Goal: Information Seeking & Learning: Learn about a topic

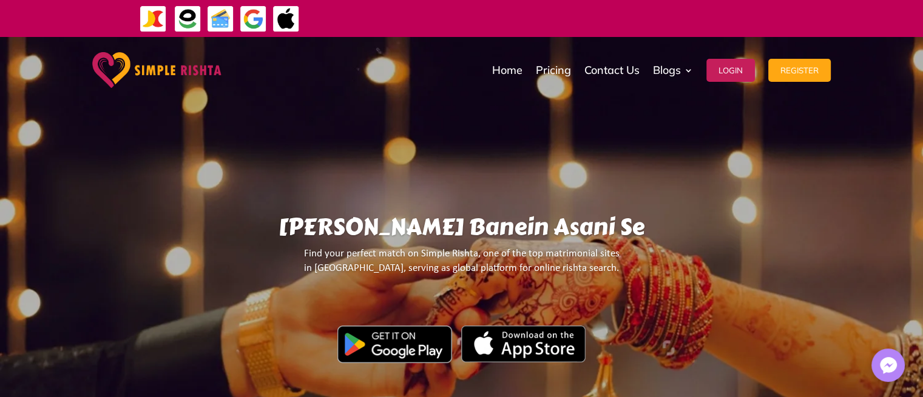
drag, startPoint x: 619, startPoint y: 22, endPoint x: 532, endPoint y: 34, distance: 88.2
click at [532, 34] on div "ایپ میں پیمنٹ صرف گوگل پے اور ایپل پے کے ذریعے ممکن ہے۔ جاز کیش ، ایزی پیسہ یا …" at bounding box center [599, 18] width 524 height 32
click at [512, 24] on div "ایپ میں پیمنٹ صرف گوگل پے اور ایپل پے کے ذریعے ممکن ہے۔ جاز کیش ، ایزی پیسہ یا …" at bounding box center [599, 18] width 524 height 15
click at [559, 24] on div "ایپ میں پیمنٹ صرف گوگل پے اور ایپل پے کے ذریعے ممکن ہے۔ جاز کیش ، ایزی پیسہ یا …" at bounding box center [821, 18] width 524 height 15
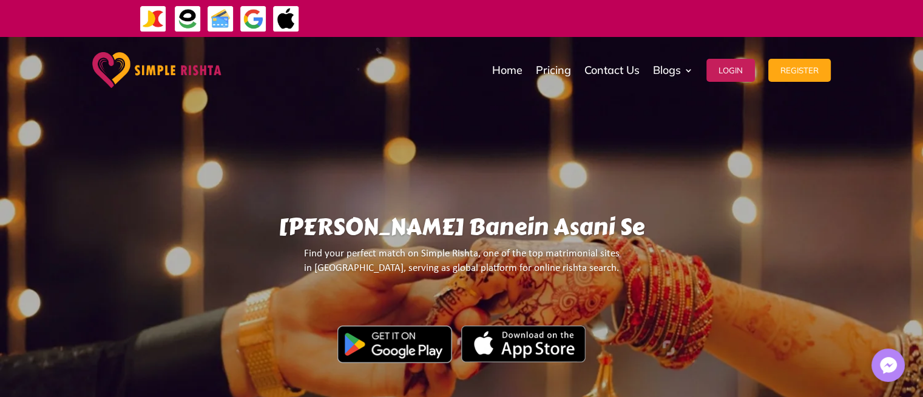
click at [538, 24] on div "ایپ میں پیمنٹ صرف گوگل پے اور ایپل پے کے ذریعے ممکن ہے۔ جاز کیش ، ایزی پیسہ یا …" at bounding box center [800, 18] width 524 height 15
click at [661, 22] on div "ایپ میں پیمنٹ صرف گوگل پے اور ایپل پے کے ذریعے ممکن ہے۔ جاز کیش ، ایزی پیسہ یا …" at bounding box center [923, 18] width 524 height 15
click at [607, 22] on div "ایپ میں پیمنٹ صرف گوگل پے اور ایپل پے کے ذریعے ممکن ہے۔ جاز کیش ، ایزی پیسہ یا …" at bounding box center [869, 18] width 524 height 15
click at [501, 22] on div "ایپ میں پیمنٹ صرف گوگل پے اور ایپل پے کے ذریعے ممکن ہے۔ جاز کیش ، ایزی پیسہ یا …" at bounding box center [599, 18] width 524 height 15
click at [455, 189] on div "Yahan Rishtay Banein Asani Se Find your perfect match on Simple Rishta, one of …" at bounding box center [461, 267] width 813 height 456
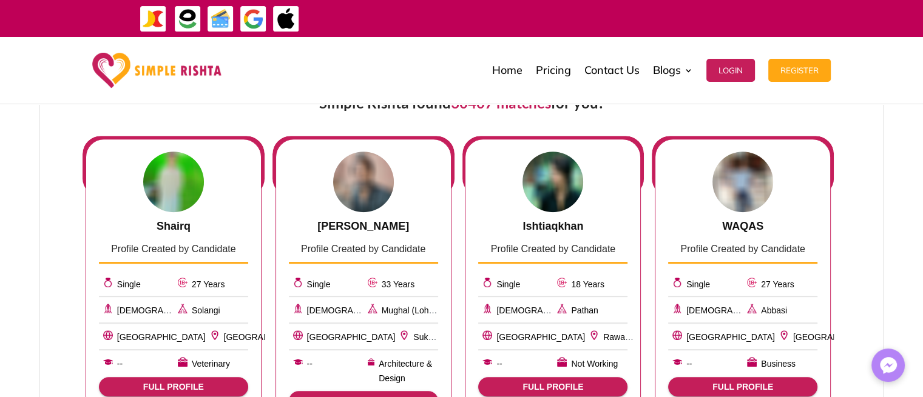
scroll to position [529, 0]
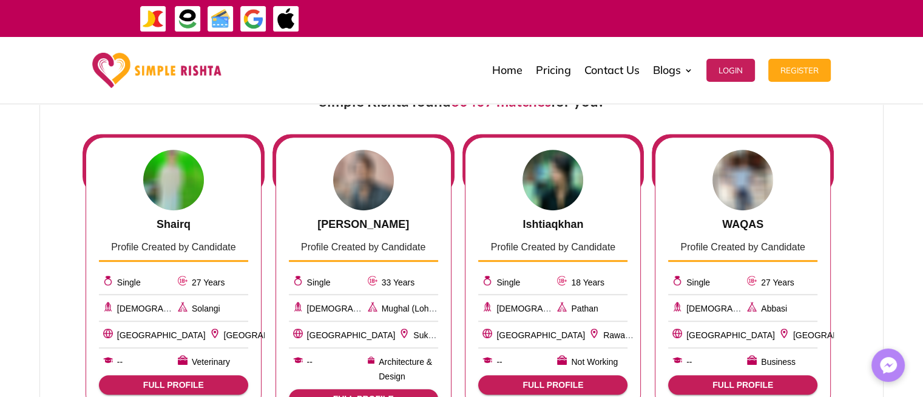
click at [362, 247] on span "Profile Created by Candidate" at bounding box center [363, 247] width 124 height 10
click at [350, 248] on span "Profile Created by Candidate" at bounding box center [363, 247] width 124 height 10
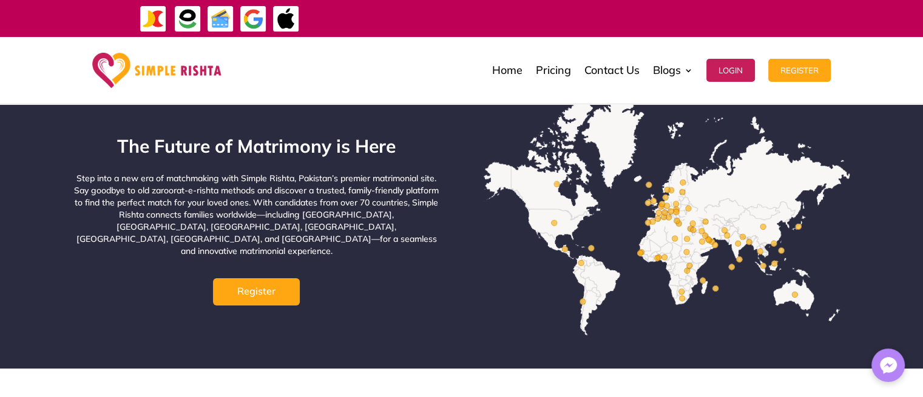
scroll to position [4618, 0]
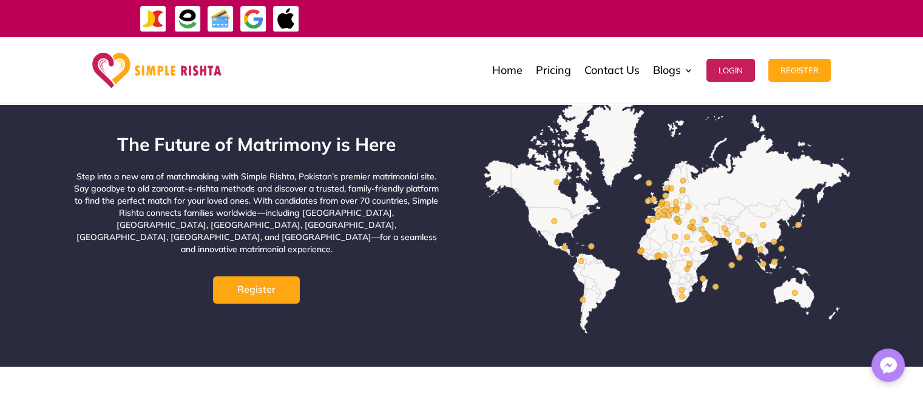
click at [299, 171] on p "Step into a new era of matchmaking with Simple Rishta, Pakistan’s premier matri…" at bounding box center [256, 213] width 367 height 85
click at [197, 171] on p "Step into a new era of matchmaking with Simple Rishta, Pakistan’s premier matri…" at bounding box center [256, 213] width 367 height 85
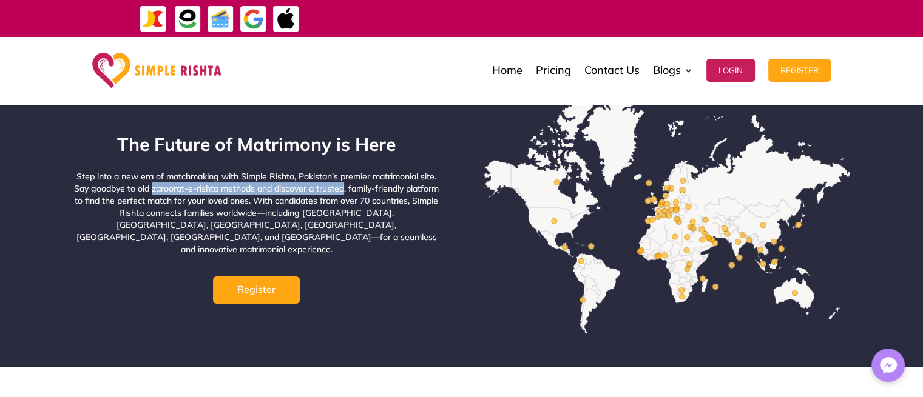
drag, startPoint x: 197, startPoint y: 167, endPoint x: 348, endPoint y: 167, distance: 151.1
click at [348, 171] on p "Step into a new era of matchmaking with Simple Rishta, Pakistan’s premier matri…" at bounding box center [256, 213] width 367 height 85
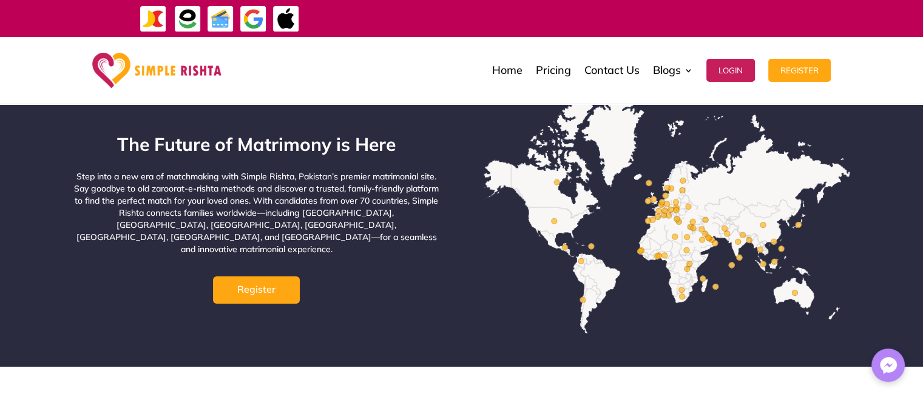
click at [174, 185] on p "Step into a new era of matchmaking with Simple Rishta, Pakistan’s premier matri…" at bounding box center [256, 213] width 367 height 85
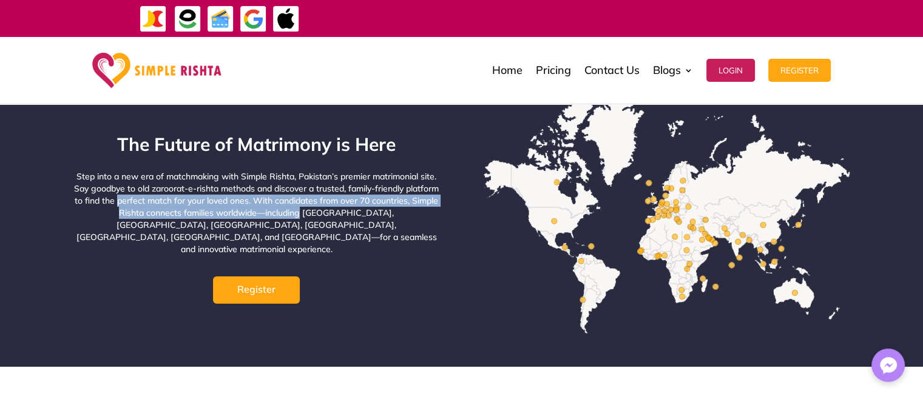
drag, startPoint x: 174, startPoint y: 185, endPoint x: 327, endPoint y: 198, distance: 153.5
click at [326, 198] on p "Step into a new era of matchmaking with Simple Rishta, Pakistan’s premier matri…" at bounding box center [256, 213] width 367 height 85
click at [204, 190] on p "Step into a new era of matchmaking with Simple Rishta, Pakistan’s premier matri…" at bounding box center [256, 213] width 367 height 85
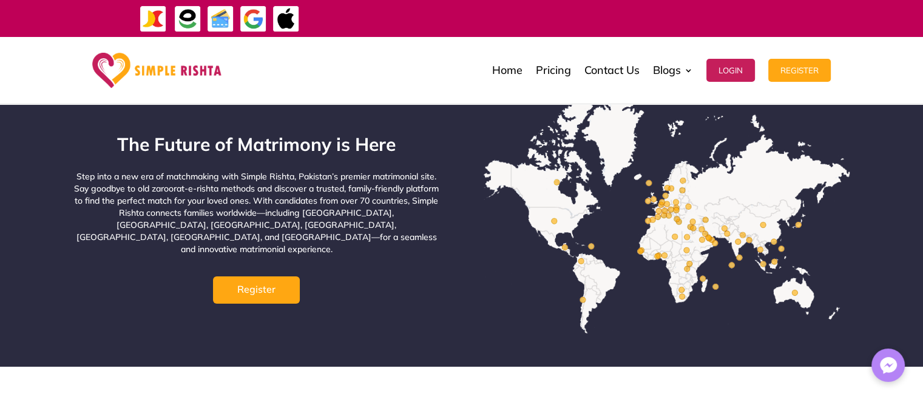
click at [140, 195] on p "Step into a new era of matchmaking with Simple Rishta, Pakistan’s premier matri…" at bounding box center [256, 213] width 367 height 85
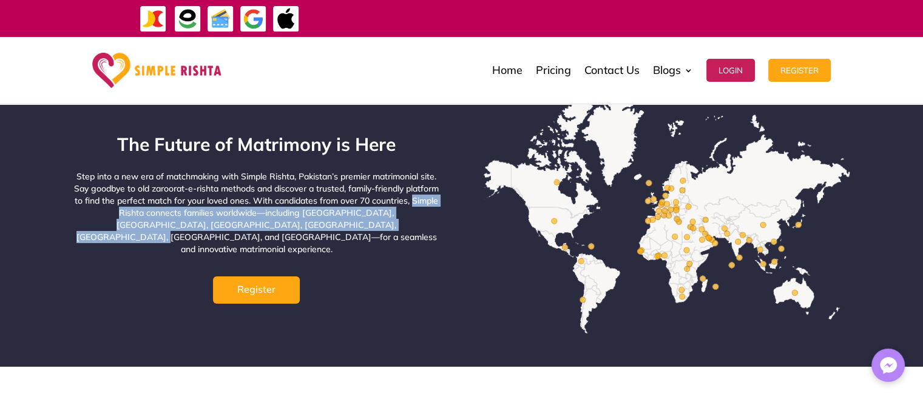
drag, startPoint x: 140, startPoint y: 195, endPoint x: 391, endPoint y: 211, distance: 251.8
click at [391, 211] on p "Step into a new era of matchmaking with Simple Rishta, Pakistan’s premier matri…" at bounding box center [256, 213] width 367 height 85
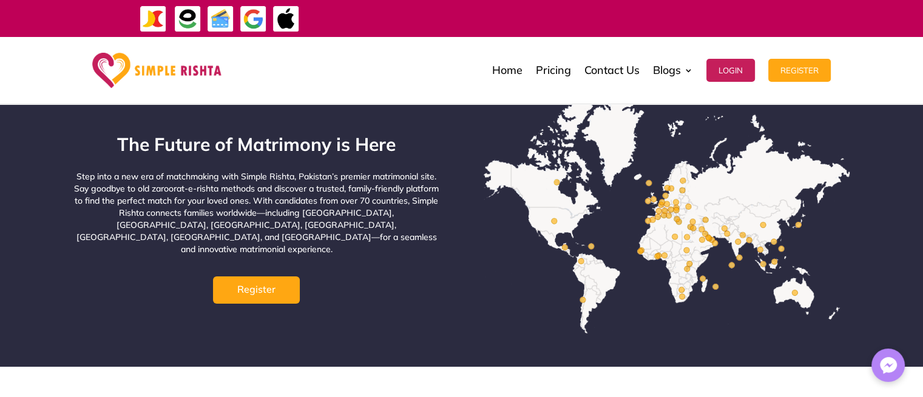
click at [359, 222] on p "Step into a new era of matchmaking with Simple Rishta, Pakistan’s premier matri…" at bounding box center [256, 213] width 367 height 85
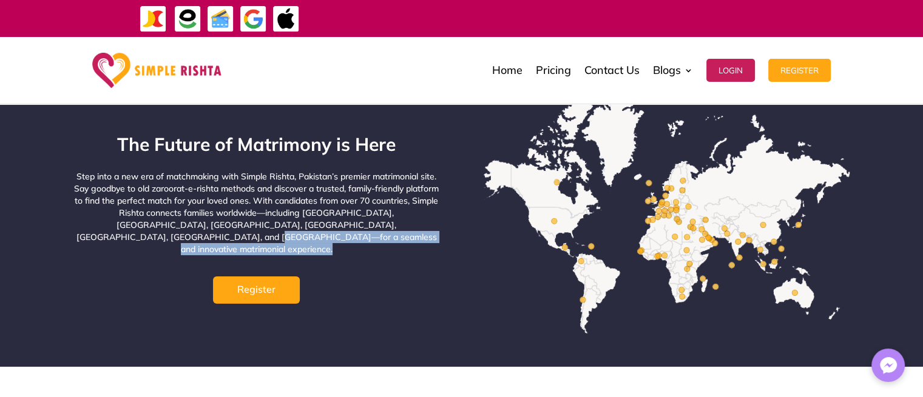
click at [359, 222] on p "Step into a new era of matchmaking with Simple Rishta, Pakistan’s premier matri…" at bounding box center [256, 213] width 367 height 85
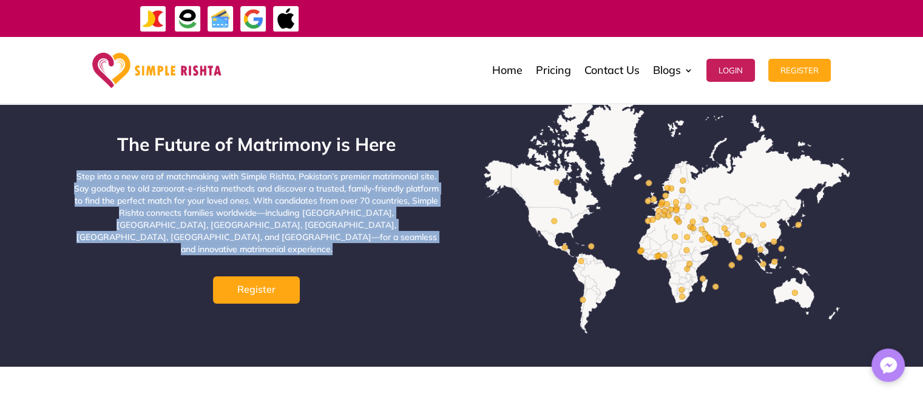
click at [359, 222] on p "Step into a new era of matchmaking with Simple Rishta, Pakistan’s premier matri…" at bounding box center [256, 213] width 367 height 85
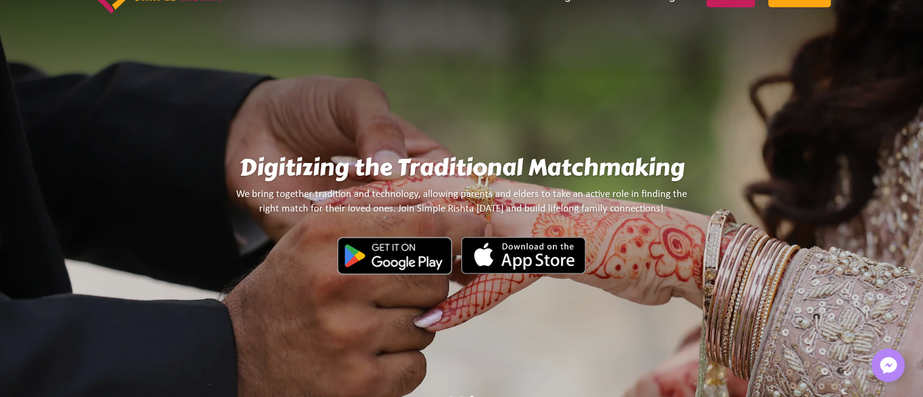
scroll to position [0, 0]
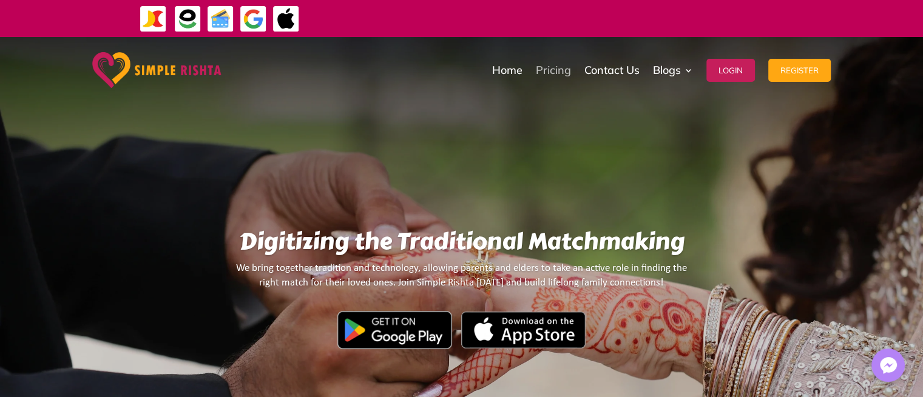
click at [538, 66] on link "Pricing" at bounding box center [553, 70] width 35 height 61
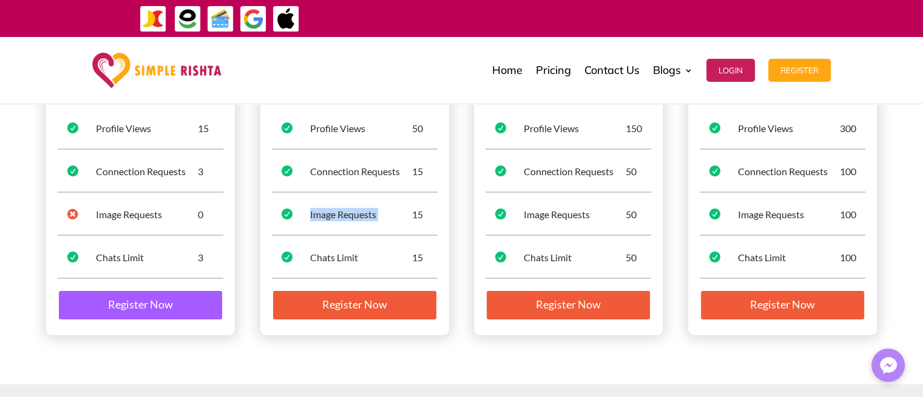
click at [330, 213] on div "Image Requests" at bounding box center [361, 214] width 102 height 13
click at [168, 170] on div "Connection Requests" at bounding box center [147, 171] width 102 height 13
click at [317, 166] on div "Connection Requests" at bounding box center [361, 171] width 102 height 13
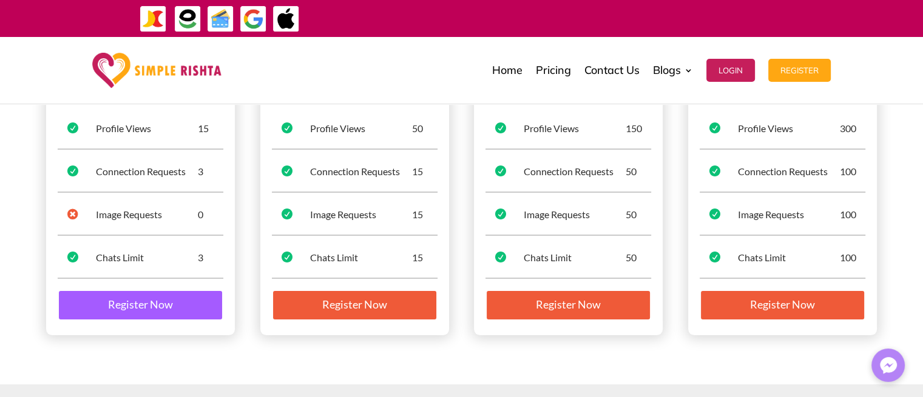
click at [317, 166] on div "Connection Requests" at bounding box center [361, 171] width 102 height 13
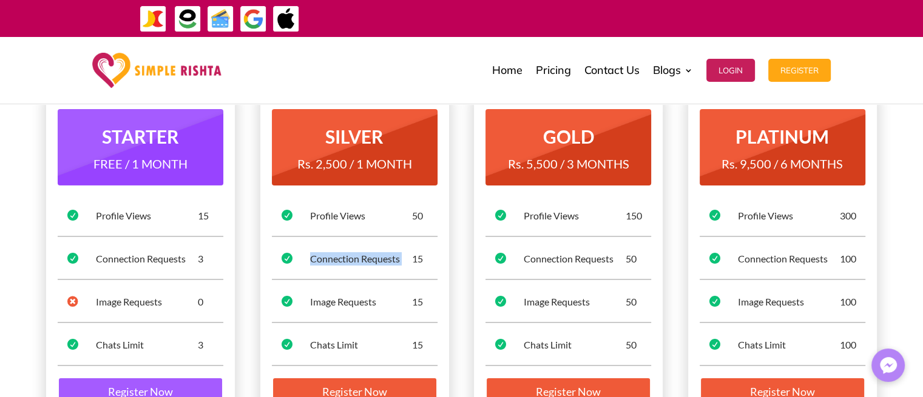
scroll to position [144, 0]
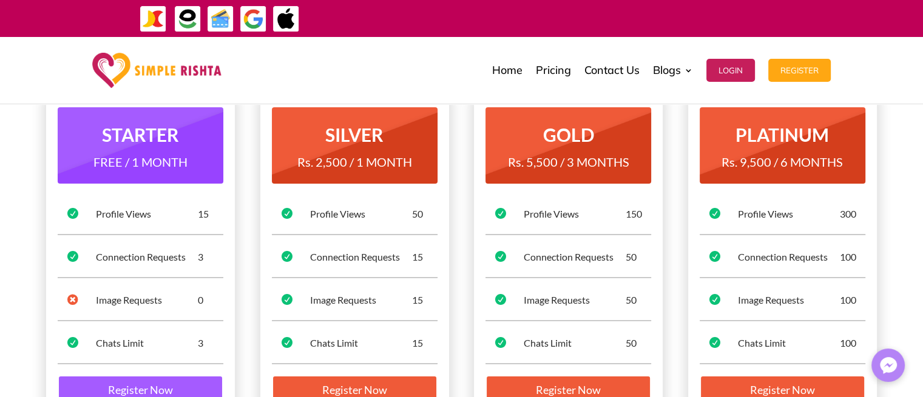
click at [354, 213] on div "Profile Views" at bounding box center [361, 214] width 102 height 13
click at [549, 212] on div "Profile Views" at bounding box center [575, 214] width 102 height 13
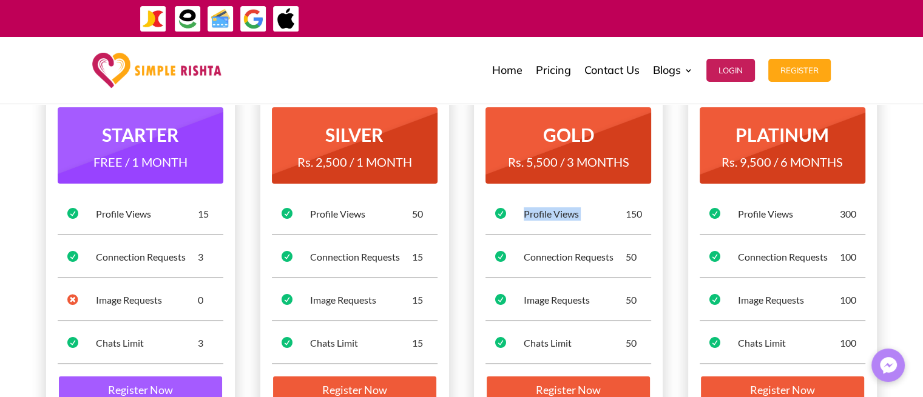
click at [549, 212] on div "Profile Views" at bounding box center [575, 214] width 102 height 13
click at [539, 223] on div " Profile Views 150" at bounding box center [568, 219] width 166 height 32
click at [539, 214] on div "Profile Views" at bounding box center [575, 214] width 102 height 13
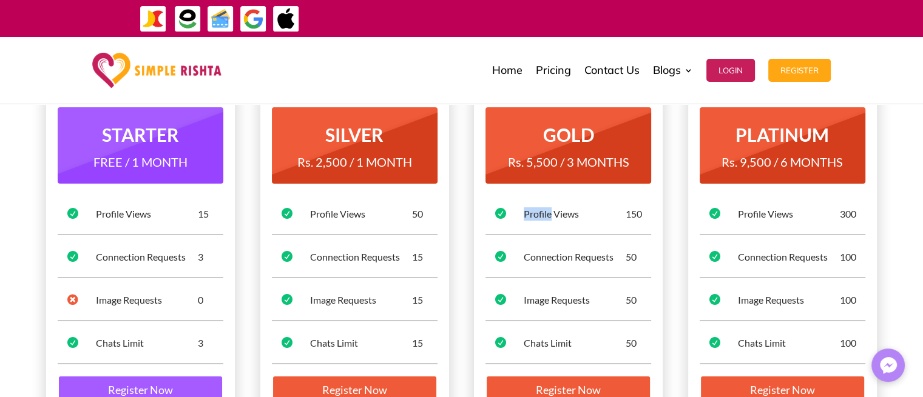
click at [539, 214] on div "Profile Views" at bounding box center [575, 214] width 102 height 13
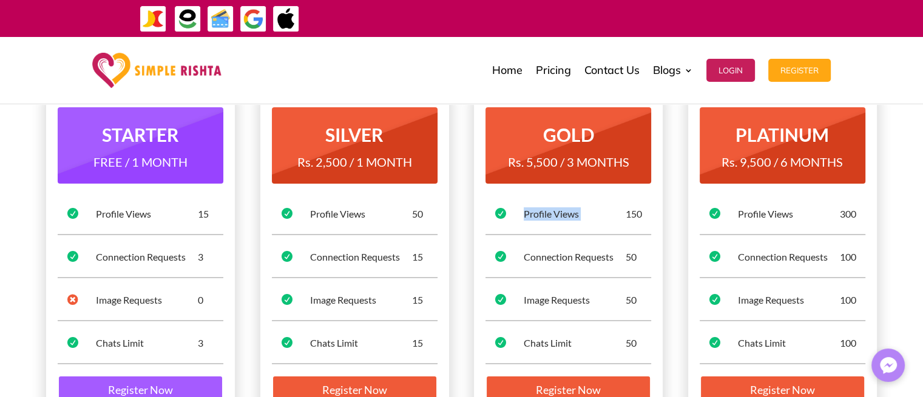
click at [550, 214] on div "Profile Views" at bounding box center [575, 214] width 102 height 13
click at [546, 259] on div "Connection Requests" at bounding box center [575, 257] width 102 height 13
click at [546, 258] on div "Connection Requests" at bounding box center [575, 257] width 102 height 13
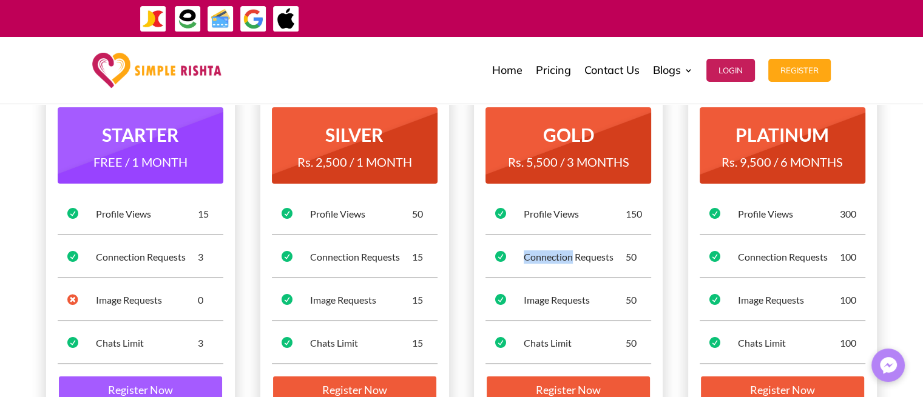
click at [546, 258] on div "Connection Requests" at bounding box center [575, 257] width 102 height 13
click at [543, 246] on div " Connection Requests 50" at bounding box center [568, 262] width 166 height 32
click at [535, 225] on div " Profile Views 150" at bounding box center [568, 219] width 166 height 32
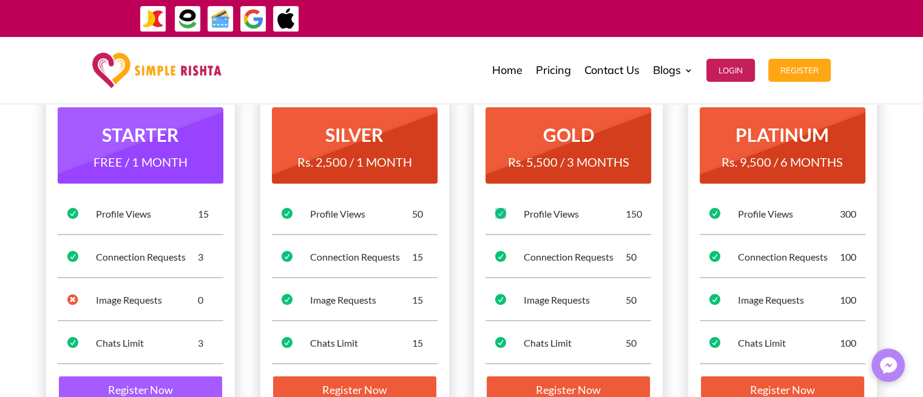
click at [535, 225] on div " Profile Views 150" at bounding box center [568, 219] width 166 height 32
click at [391, 216] on div "Profile Views" at bounding box center [361, 214] width 102 height 13
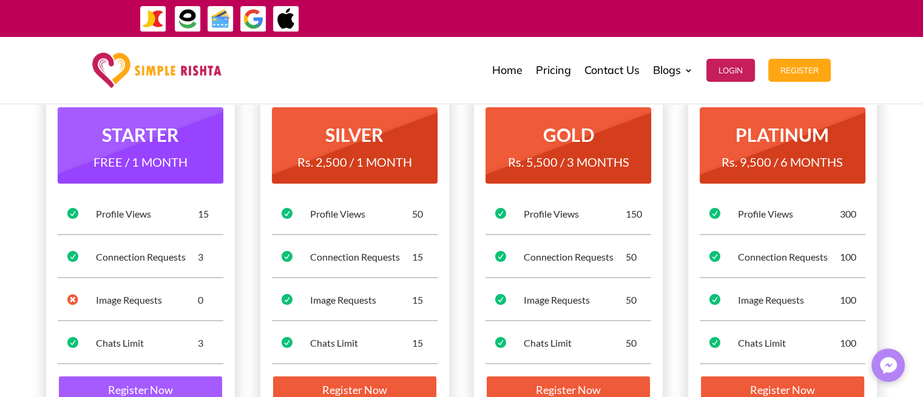
click at [383, 257] on div "Connection Requests" at bounding box center [361, 257] width 102 height 13
click at [379, 297] on div "Image Requests" at bounding box center [361, 300] width 102 height 13
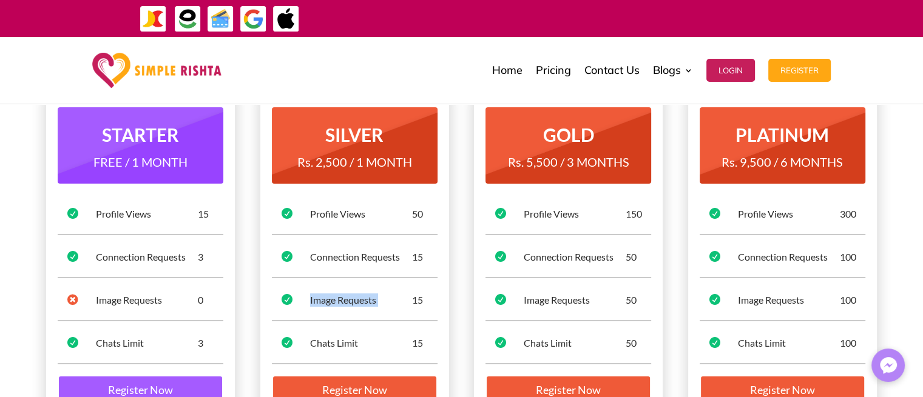
click at [379, 297] on div "Image Requests" at bounding box center [361, 300] width 102 height 13
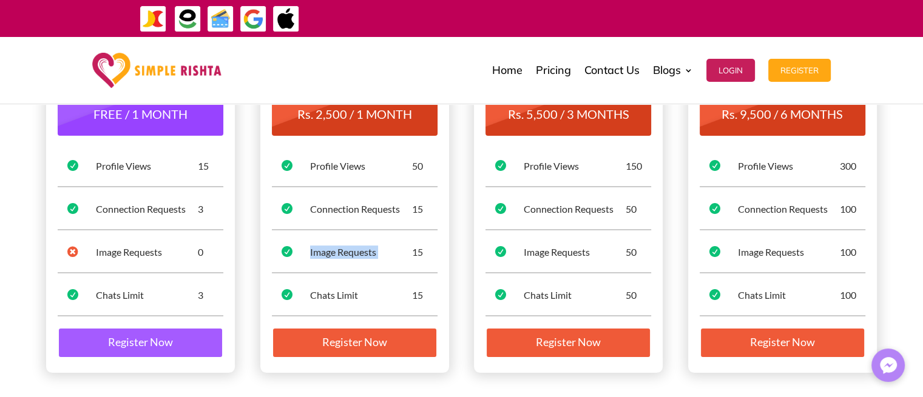
scroll to position [194, 0]
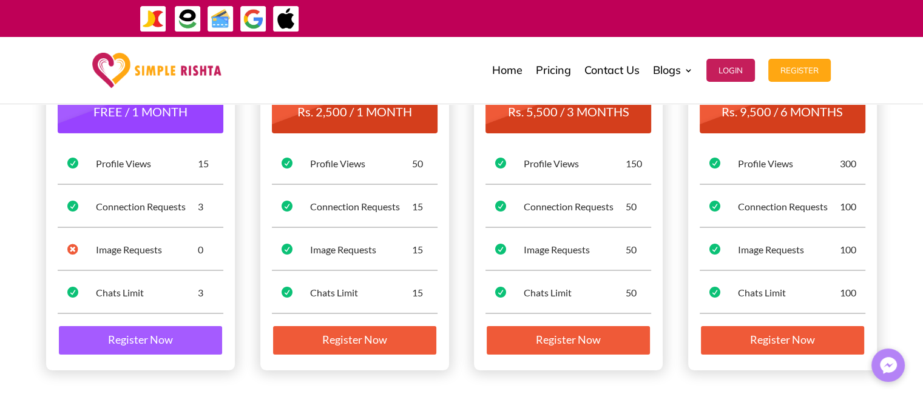
click at [373, 290] on div "Chats Limit" at bounding box center [361, 292] width 102 height 13
click at [377, 282] on div " Chats Limit 15" at bounding box center [355, 298] width 166 height 32
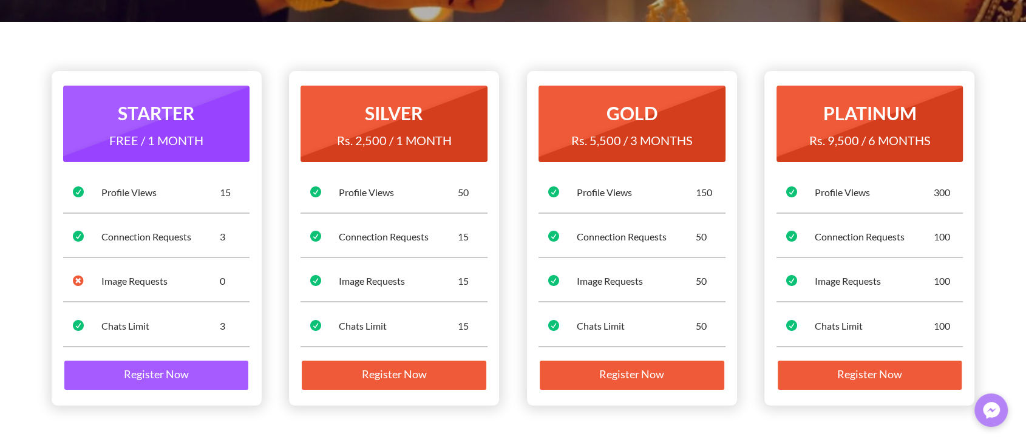
scroll to position [0, 0]
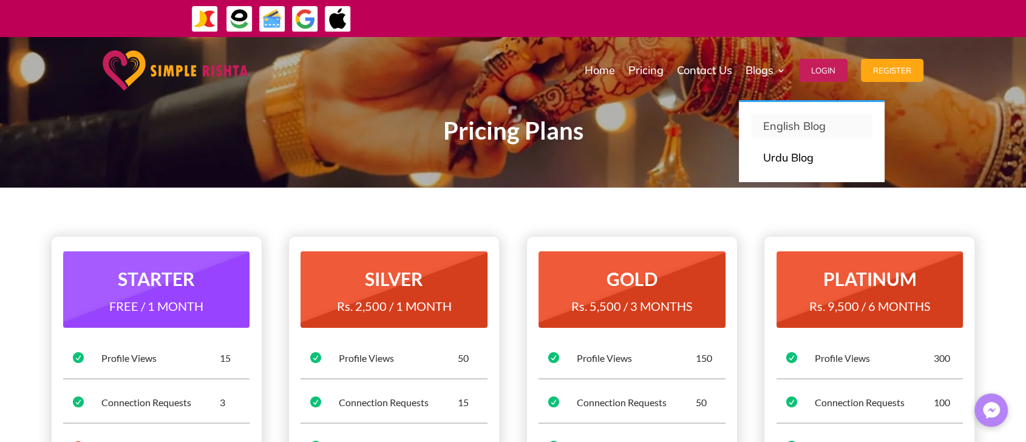
click at [777, 123] on p "English Blog" at bounding box center [811, 126] width 97 height 17
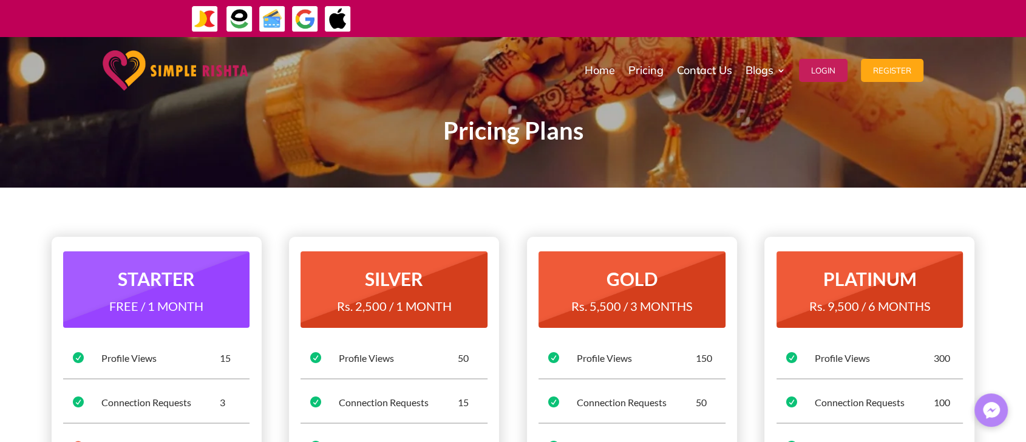
scroll to position [294, 0]
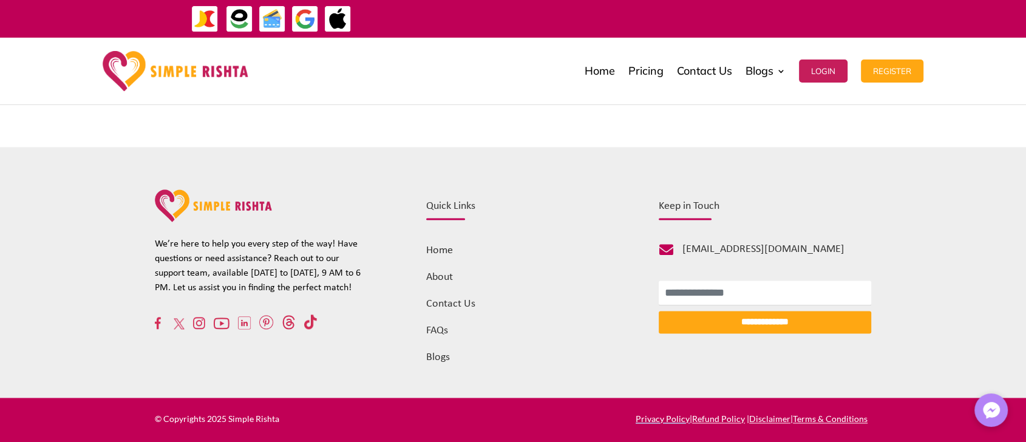
scroll to position [1573, 0]
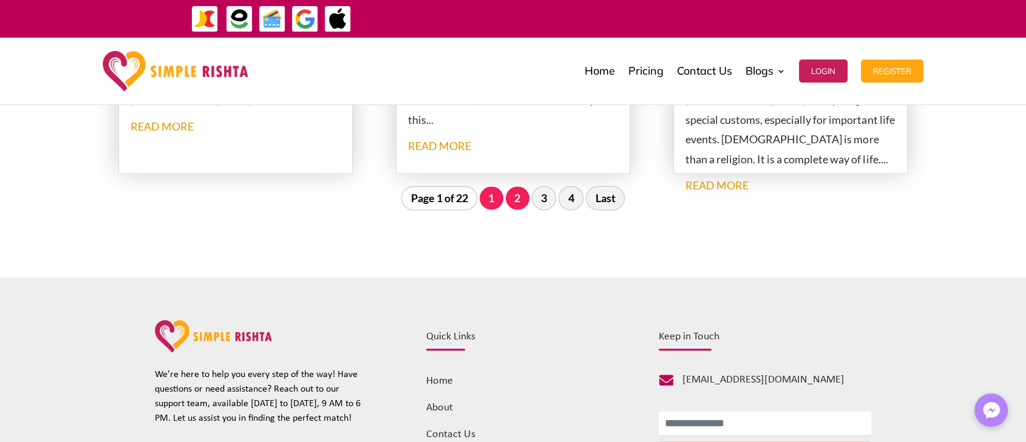
click at [524, 200] on link "2" at bounding box center [517, 197] width 24 height 23
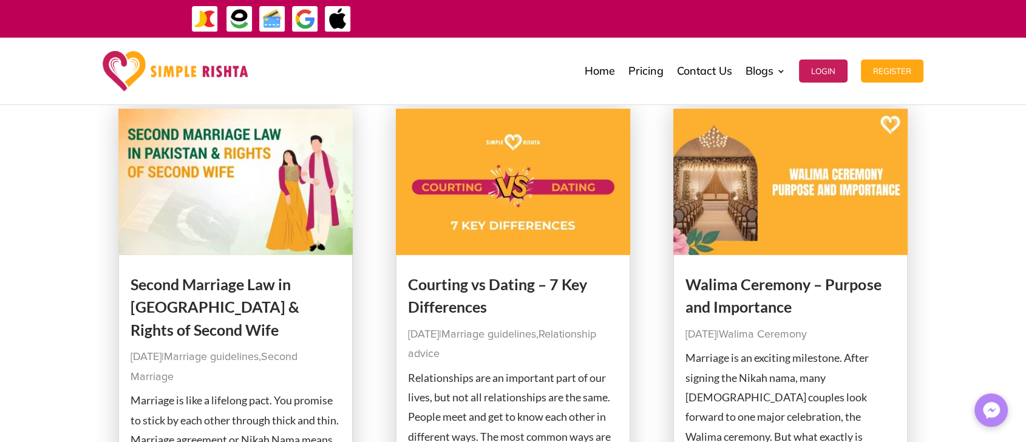
scroll to position [160, 0]
click at [444, 297] on h2 "Courting vs Dating – 7 Key Differences" at bounding box center [513, 300] width 210 height 52
click at [483, 289] on link "Courting vs Dating – 7 Key Differences" at bounding box center [497, 295] width 179 height 41
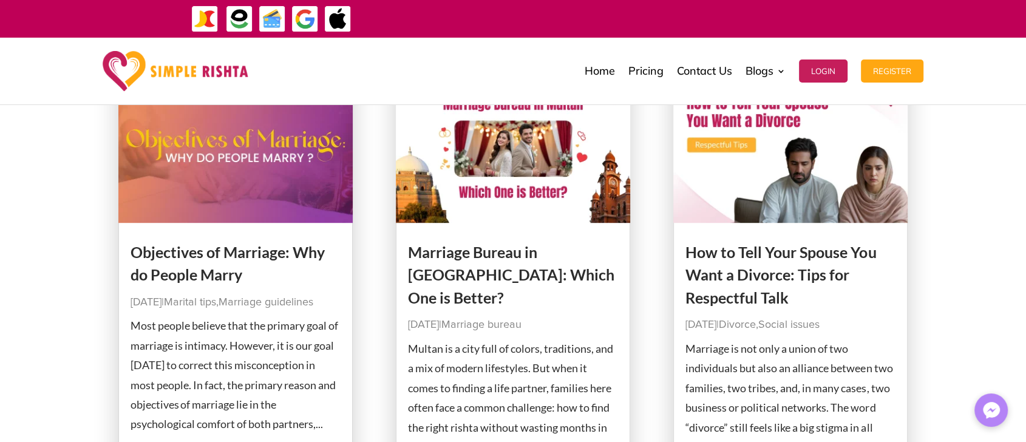
scroll to position [691, 0]
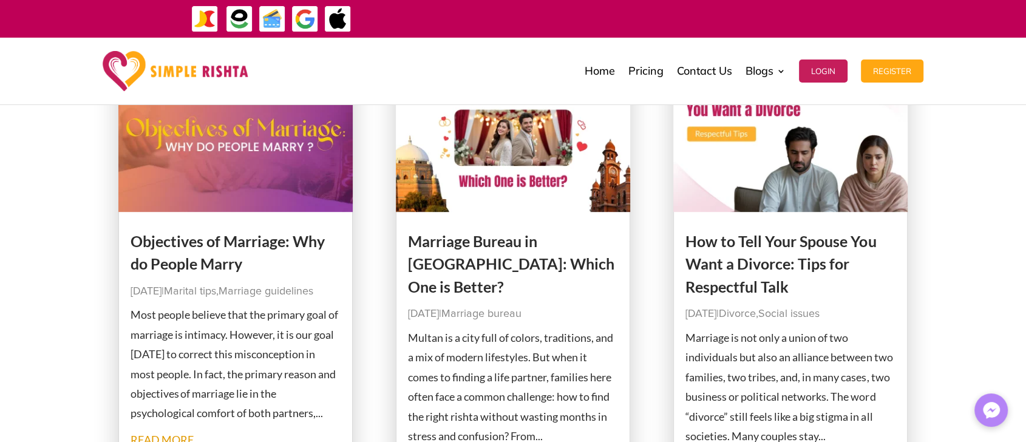
drag, startPoint x: 483, startPoint y: 289, endPoint x: 950, endPoint y: 246, distance: 469.2
click at [950, 246] on div "Second Marriage Law in Pakistan & Rights of Second Wife Sep 2, 2025 | Marriage …" at bounding box center [513, 315] width 1026 height 1572
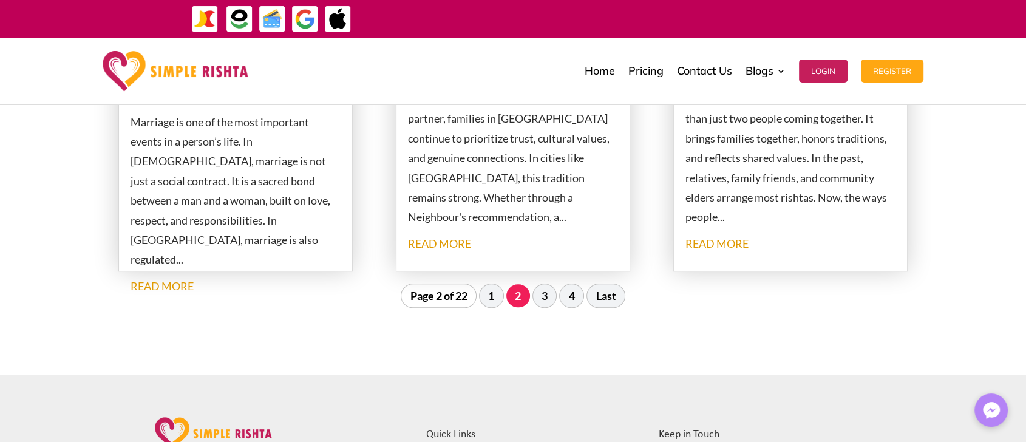
scroll to position [1422, 0]
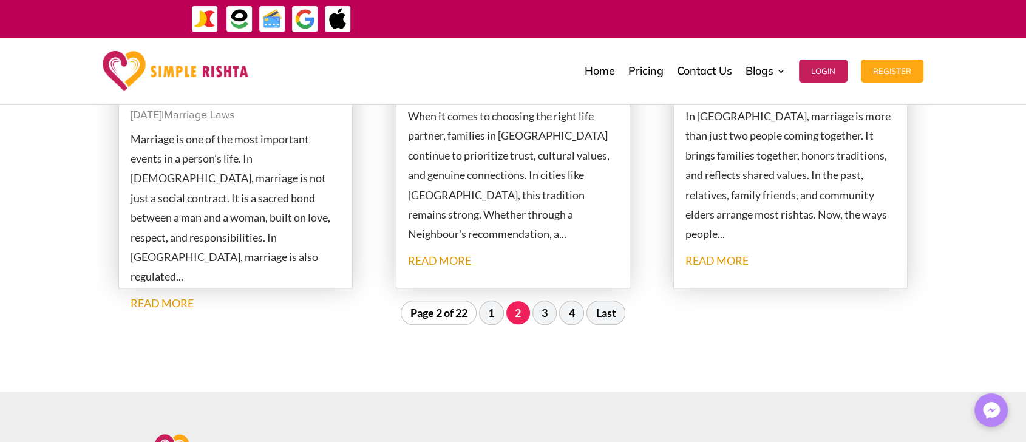
scroll to position [1407, 0]
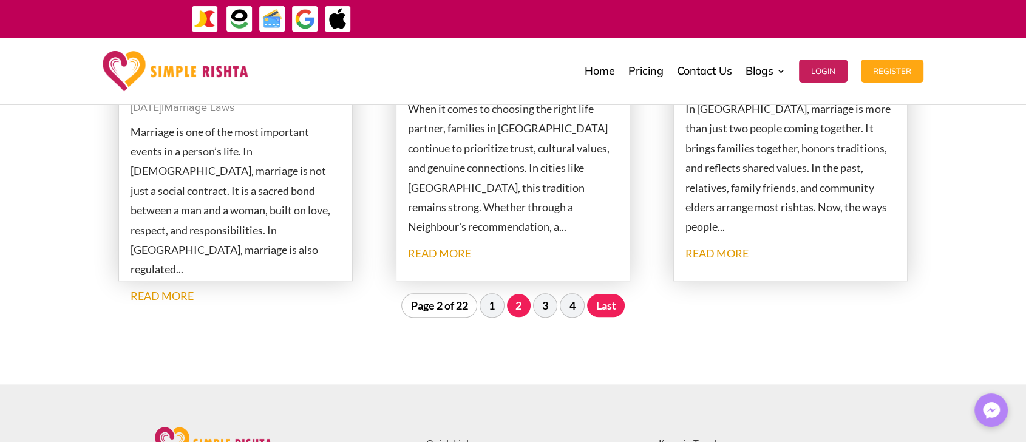
click at [603, 314] on link "Last" at bounding box center [606, 305] width 38 height 23
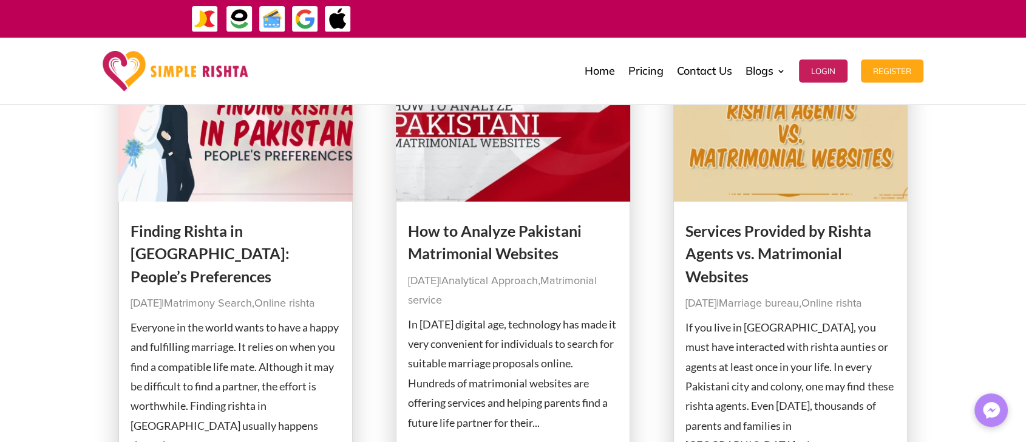
scroll to position [211, 0]
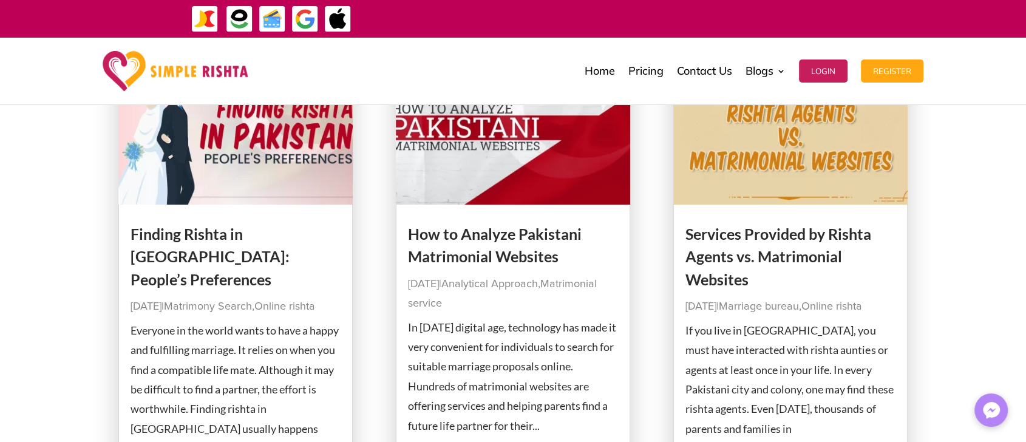
click at [528, 245] on h2 "How to Analyze Pakistani Matrimonial Websites" at bounding box center [513, 249] width 210 height 52
click at [520, 237] on link "How to Analyze Pakistani Matrimonial Websites" at bounding box center [495, 245] width 174 height 41
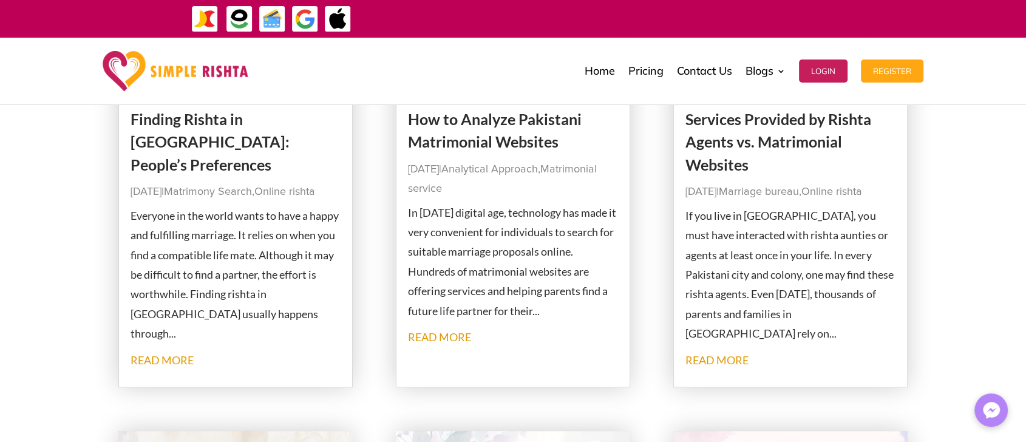
scroll to position [325, 0]
click at [242, 128] on link "Finding Rishta in Pakistan: People’s Preferences" at bounding box center [209, 142] width 159 height 64
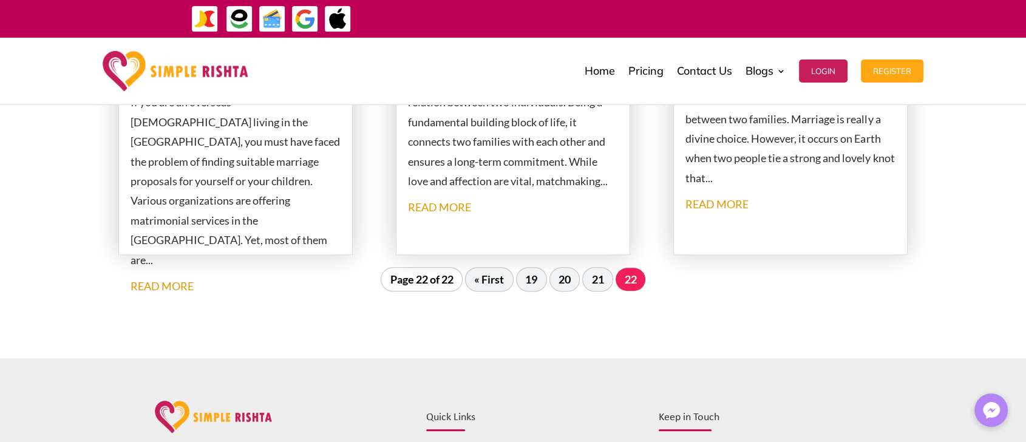
scroll to position [947, 0]
click at [589, 279] on link "21" at bounding box center [598, 277] width 30 height 23
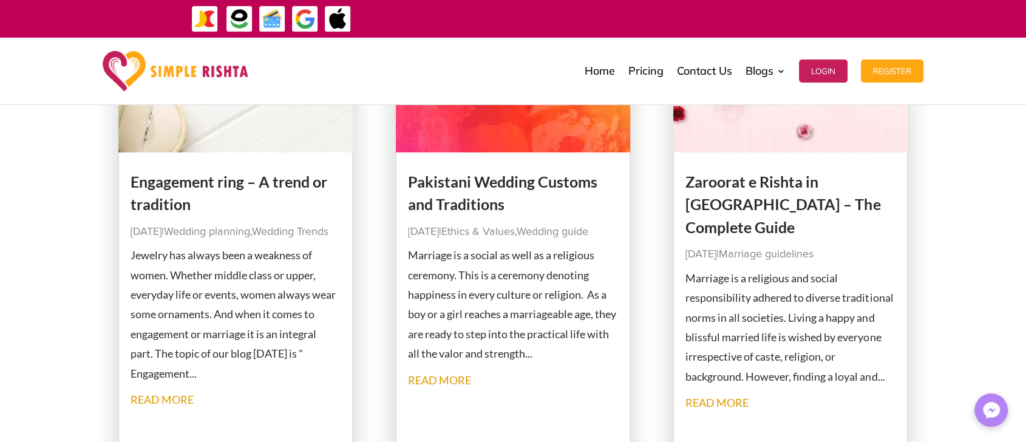
scroll to position [269, 0]
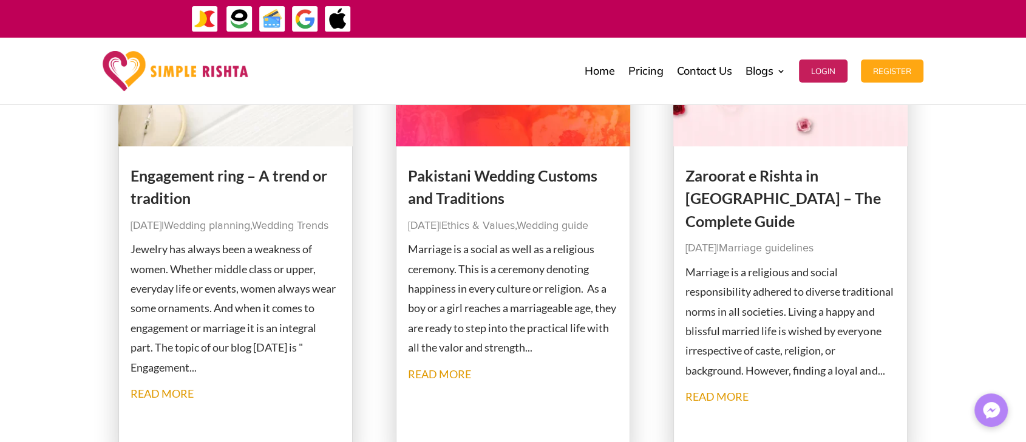
click at [720, 188] on h2 "Zaroorat e Rishta in Pakistan – The Complete Guide" at bounding box center [790, 201] width 210 height 75
click at [752, 198] on link "Zaroorat e Rishta in Pakistan – The Complete Guide" at bounding box center [782, 198] width 195 height 64
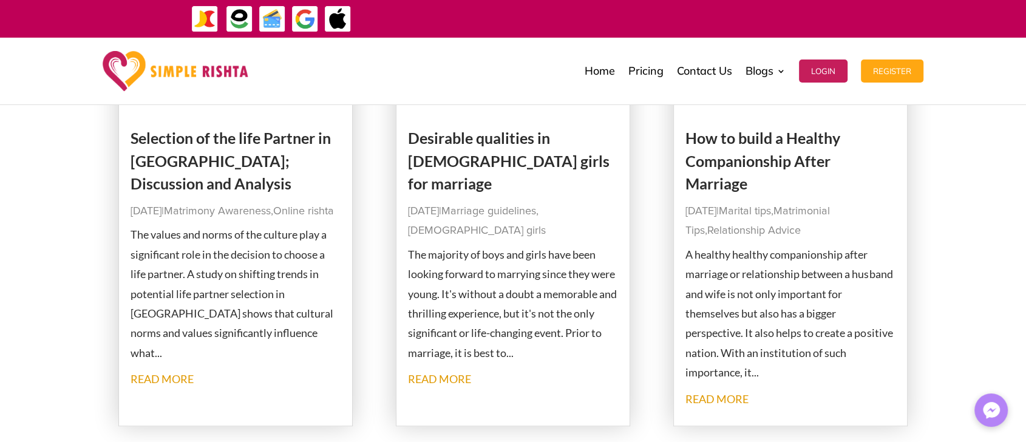
scroll to position [824, 0]
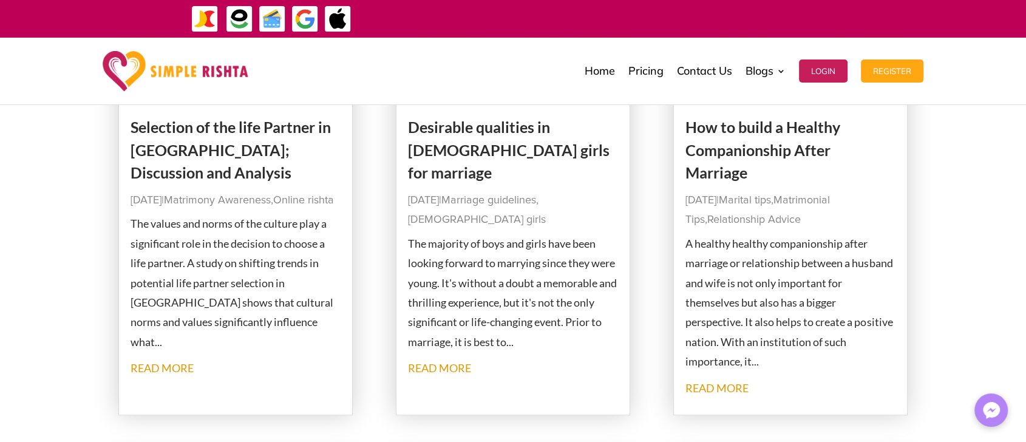
click at [251, 150] on link "Selection of the life Partner in Pakistan; Discussion and Analysis" at bounding box center [230, 150] width 200 height 64
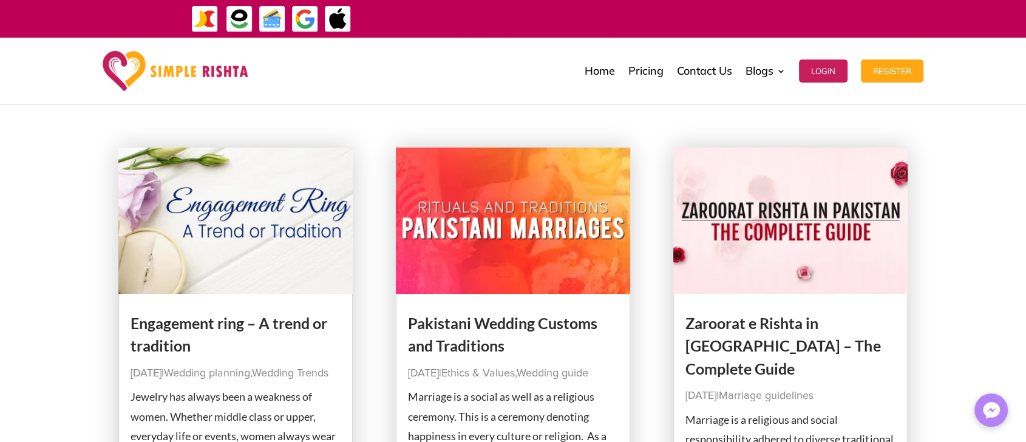
scroll to position [0, 0]
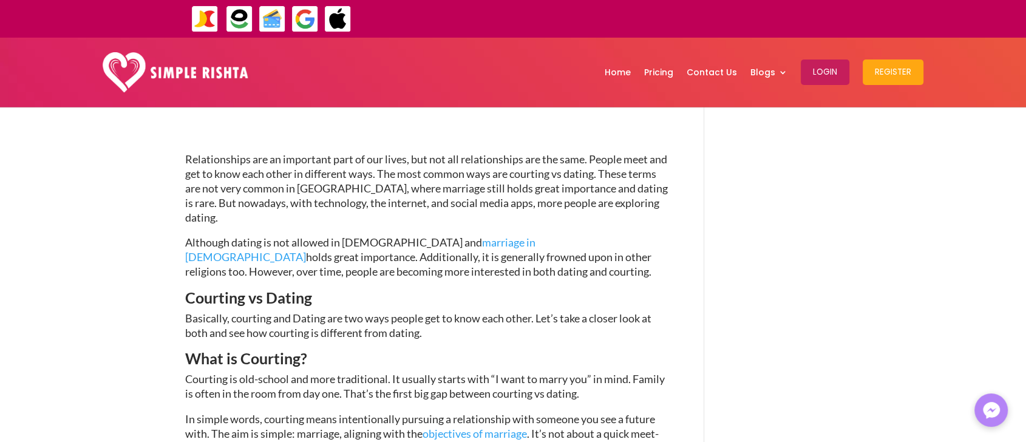
scroll to position [407, 0]
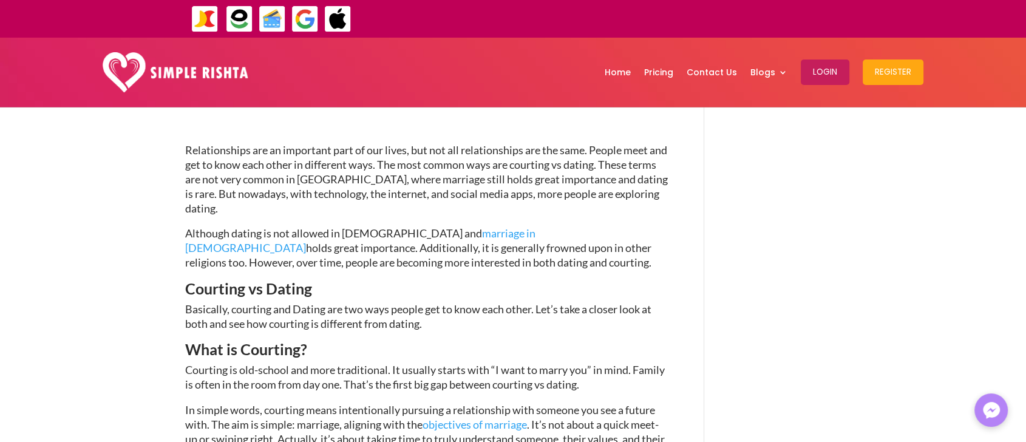
click at [191, 154] on span "Relationships are an important part of our lives, but not all relationships are…" at bounding box center [426, 178] width 482 height 71
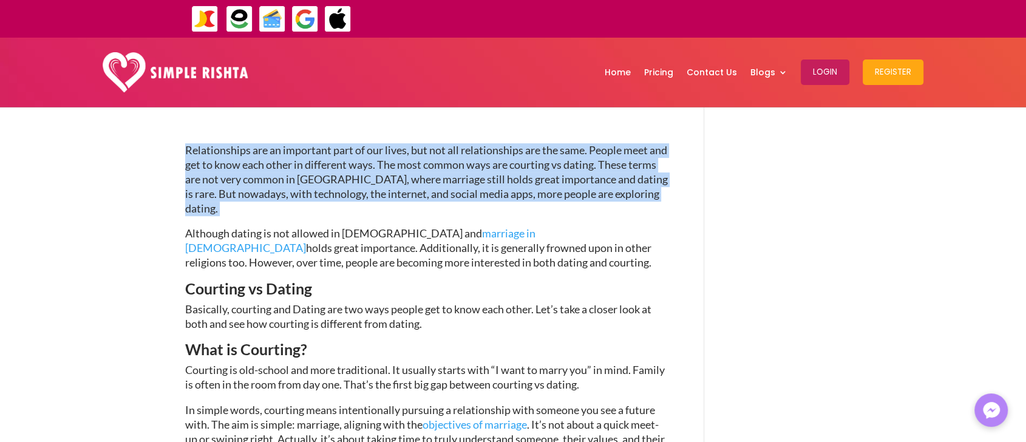
drag, startPoint x: 191, startPoint y: 154, endPoint x: 331, endPoint y: 205, distance: 149.4
click at [331, 205] on p "Relationships are an important part of our lives, but not all relationships are…" at bounding box center [426, 184] width 482 height 83
click at [331, 206] on p "Relationships are an important part of our lives, but not all relationships are…" at bounding box center [426, 184] width 482 height 83
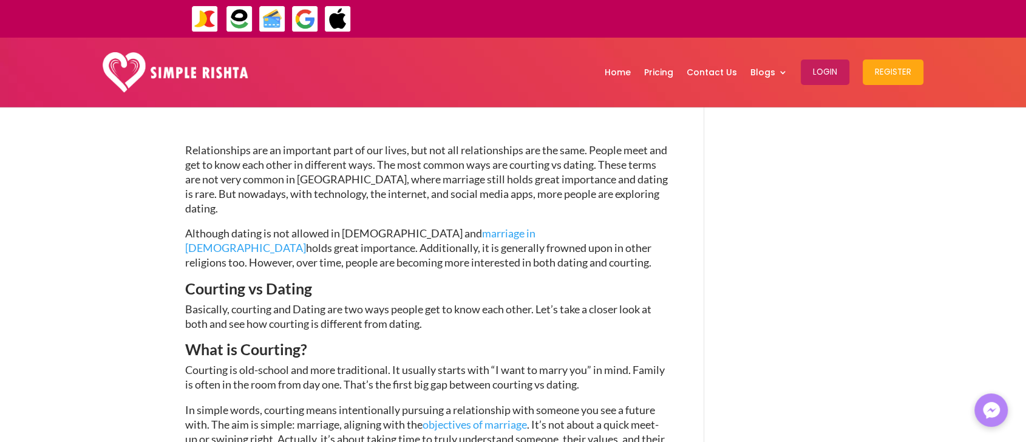
click at [252, 214] on span "Relationships are an important part of our lives, but not all relationships are…" at bounding box center [426, 178] width 482 height 71
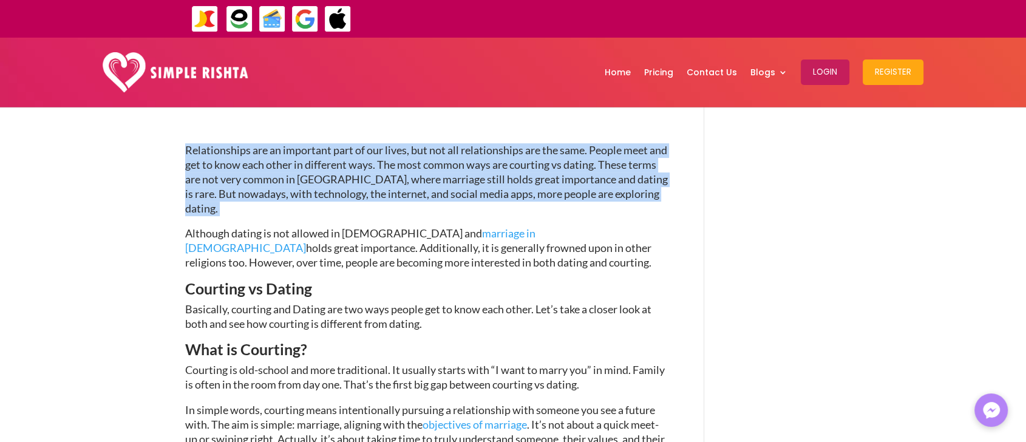
click at [252, 214] on span "Relationships are an important part of our lives, but not all relationships are…" at bounding box center [426, 178] width 482 height 71
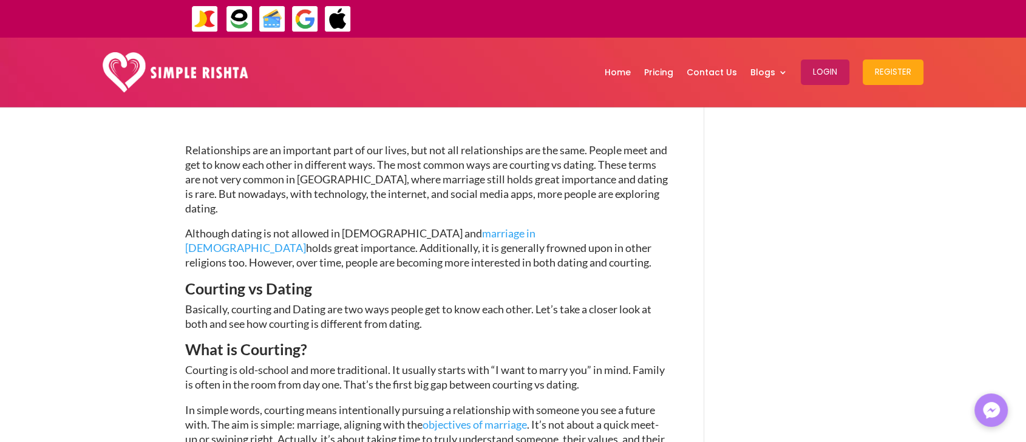
click at [299, 238] on span "Although dating is not allowed in Islam and" at bounding box center [333, 232] width 297 height 13
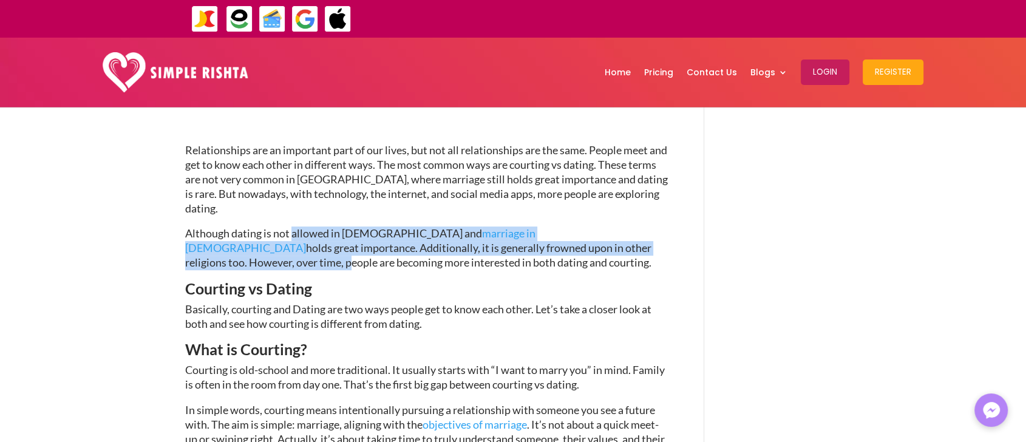
drag, startPoint x: 299, startPoint y: 238, endPoint x: 494, endPoint y: 246, distance: 194.9
click at [499, 244] on p "Although dating is not allowed in Islam and marriage in Islam holds great impor…" at bounding box center [426, 253] width 482 height 54
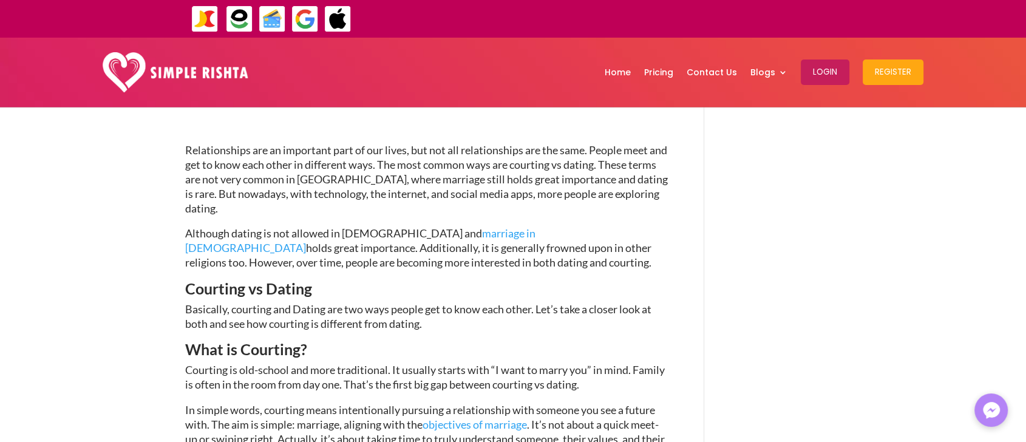
click at [402, 268] on p "Although dating is not allowed in Islam and marriage in Islam holds great impor…" at bounding box center [426, 253] width 482 height 54
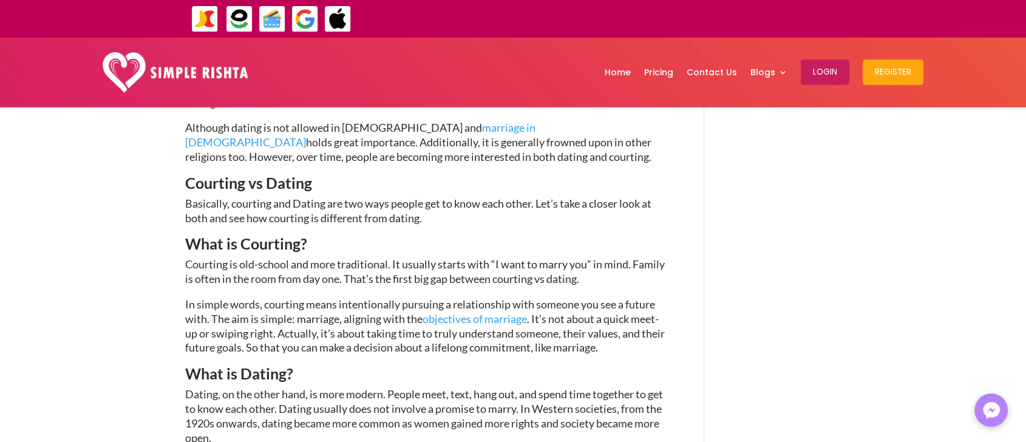
scroll to position [515, 0]
click at [245, 204] on span "Basically, courting and Dating are two ways people get to know each other. Let’…" at bounding box center [418, 209] width 466 height 28
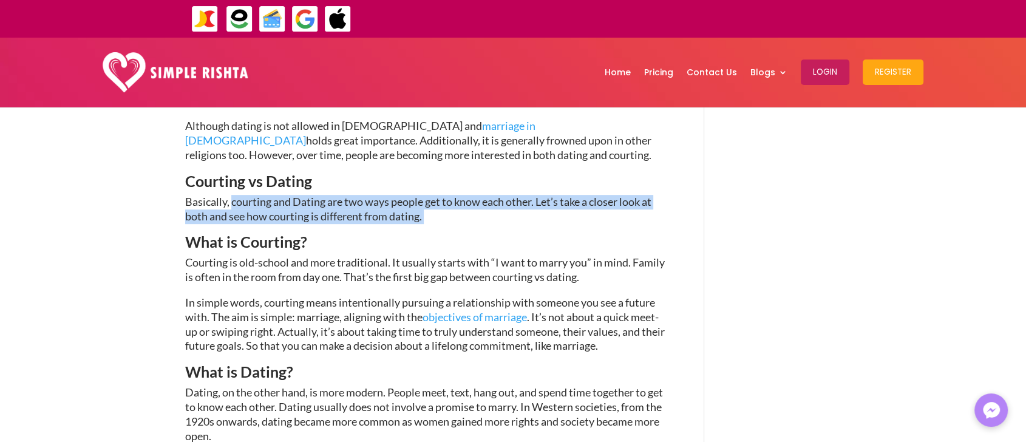
drag, startPoint x: 246, startPoint y: 204, endPoint x: 467, endPoint y: 221, distance: 221.5
click at [466, 221] on p "Basically, courting and Dating are two ways people get to know each other. Let’…" at bounding box center [426, 215] width 482 height 40
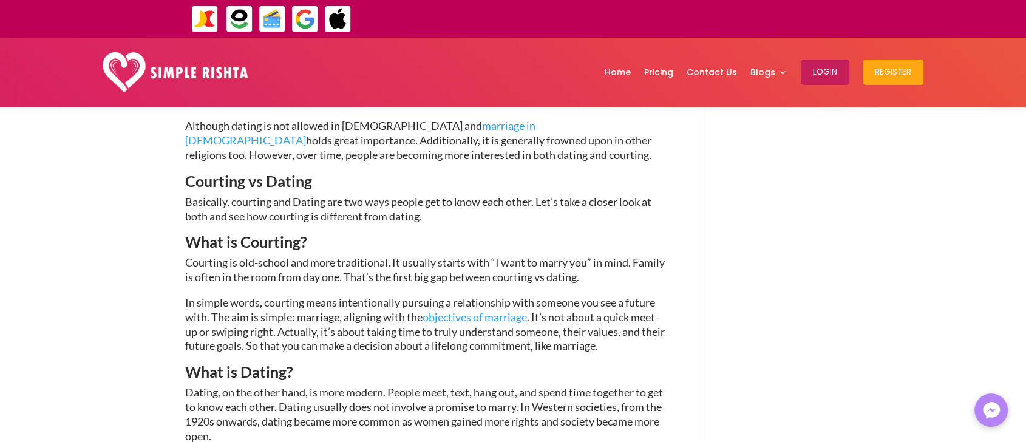
click at [319, 269] on span "Courting is old-school and more traditional. It usually starts with “I want to …" at bounding box center [424, 269] width 479 height 28
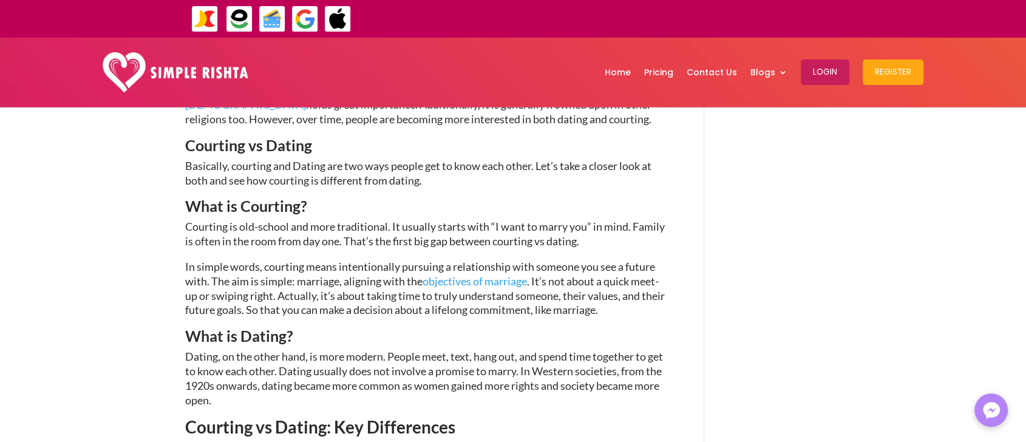
scroll to position [555, 0]
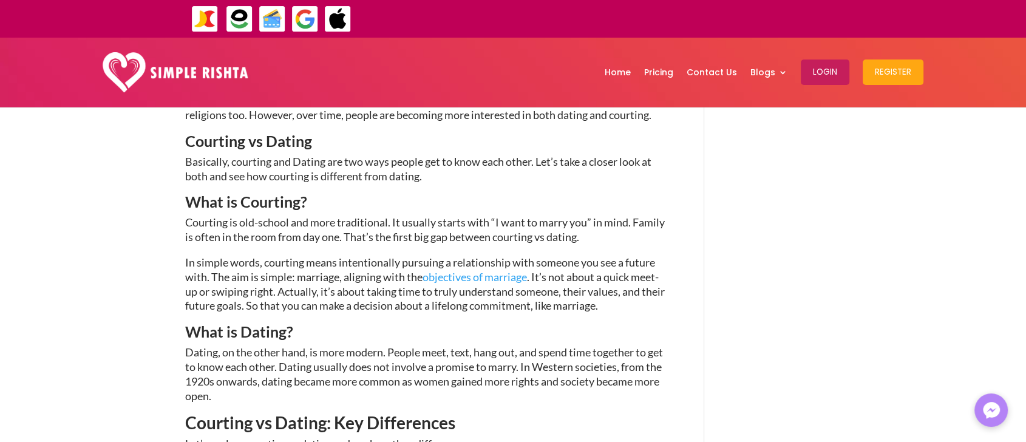
click at [409, 228] on span "Courting is old-school and more traditional. It usually starts with “I want to …" at bounding box center [424, 229] width 479 height 28
click at [232, 242] on span "Courting is old-school and more traditional. It usually starts with “I want to …" at bounding box center [424, 229] width 479 height 28
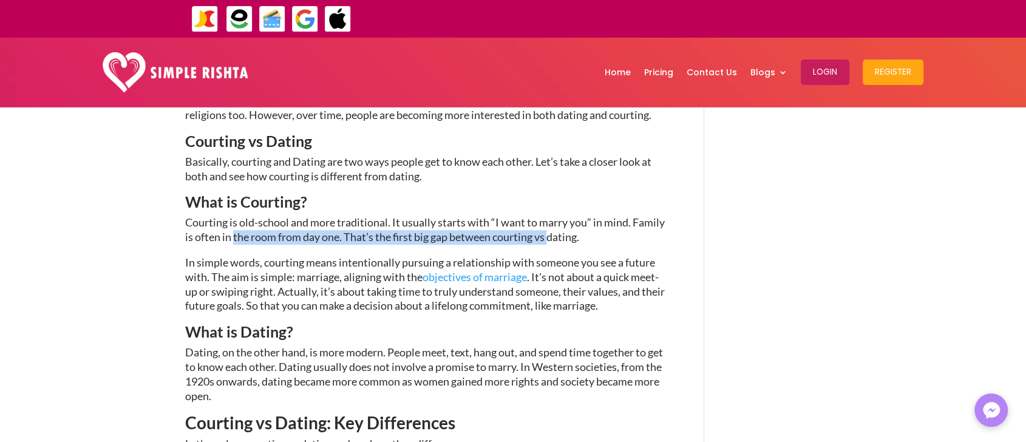
drag, startPoint x: 232, startPoint y: 242, endPoint x: 549, endPoint y: 243, distance: 316.2
click at [549, 243] on span "Courting is old-school and more traditional. It usually starts with “I want to …" at bounding box center [424, 229] width 479 height 28
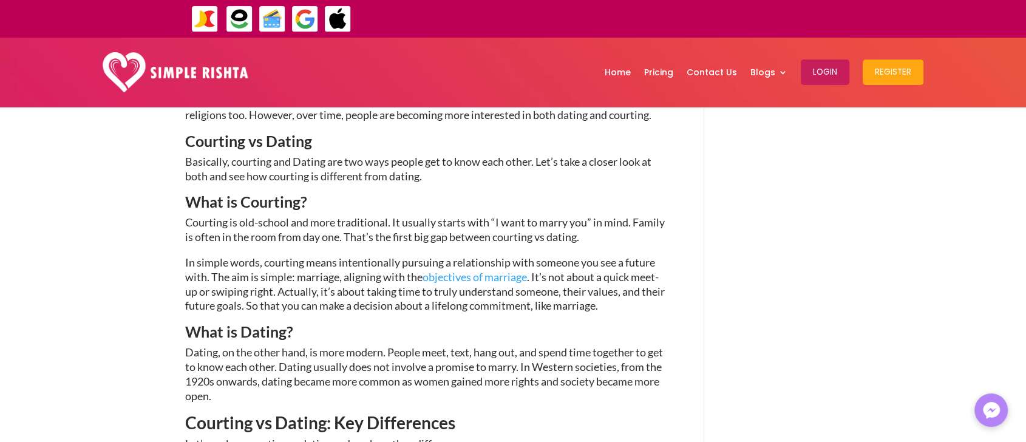
click at [234, 252] on p "Courting is old-school and more traditional. It usually starts with “I want to …" at bounding box center [426, 235] width 482 height 40
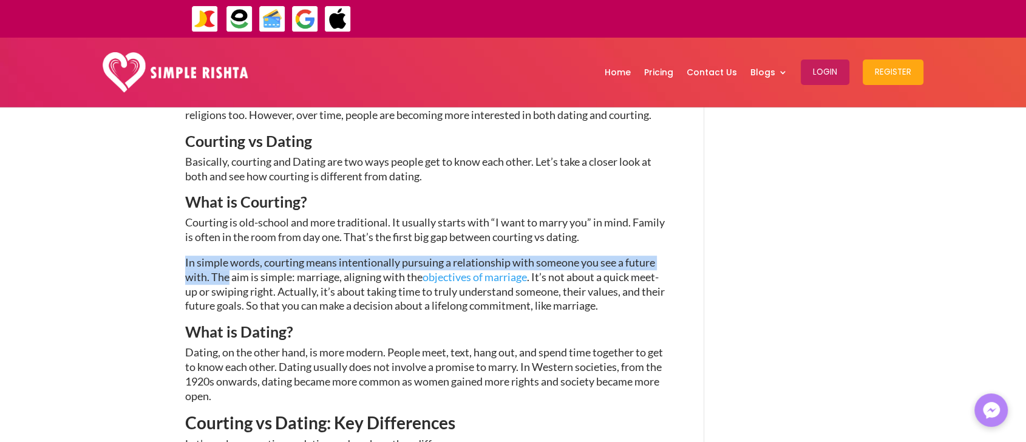
drag, startPoint x: 234, startPoint y: 252, endPoint x: 210, endPoint y: 272, distance: 31.0
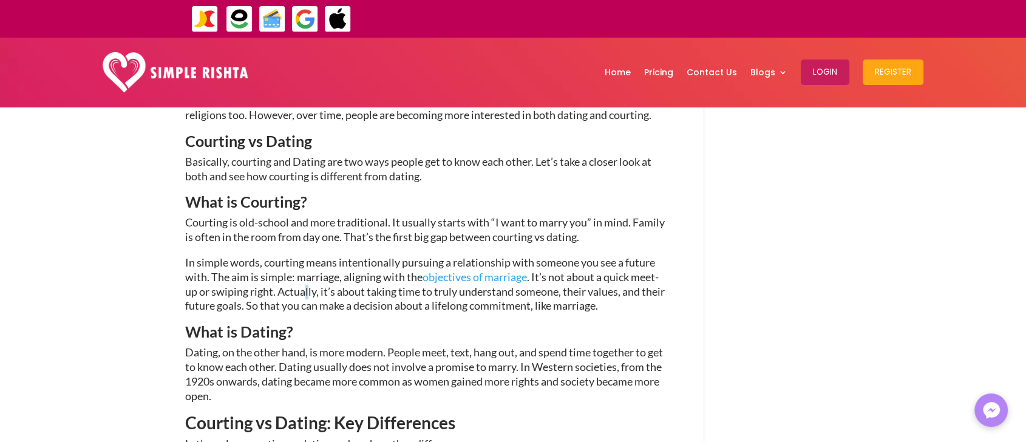
click at [308, 286] on span ". It’s not about a quick meet-up or swiping right. Actually, it’s about taking …" at bounding box center [424, 291] width 479 height 42
click at [265, 290] on span ". It’s not about a quick meet-up or swiping right. Actually, it’s about taking …" at bounding box center [424, 291] width 479 height 42
click at [342, 294] on span ". It’s not about a quick meet-up or swiping right. Actually, it’s about taking …" at bounding box center [424, 291] width 479 height 42
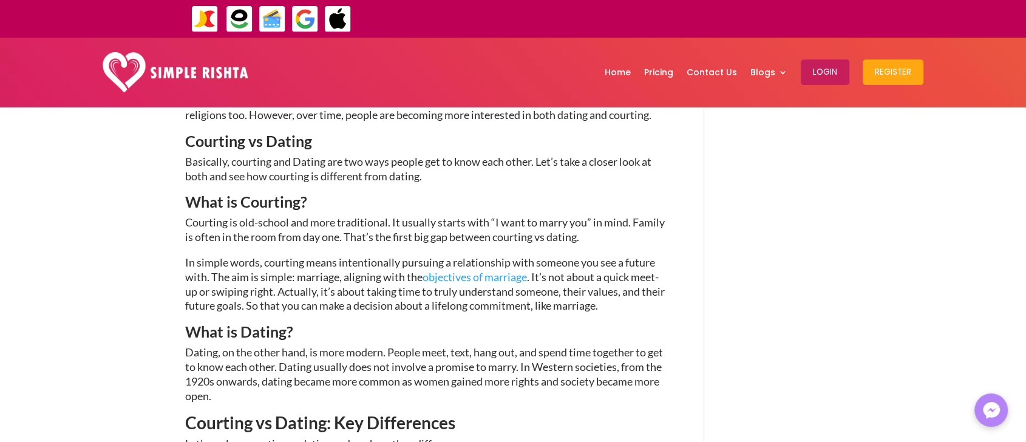
click at [287, 296] on span ". It’s not about a quick meet-up or swiping right. Actually, it’s about taking …" at bounding box center [424, 291] width 479 height 42
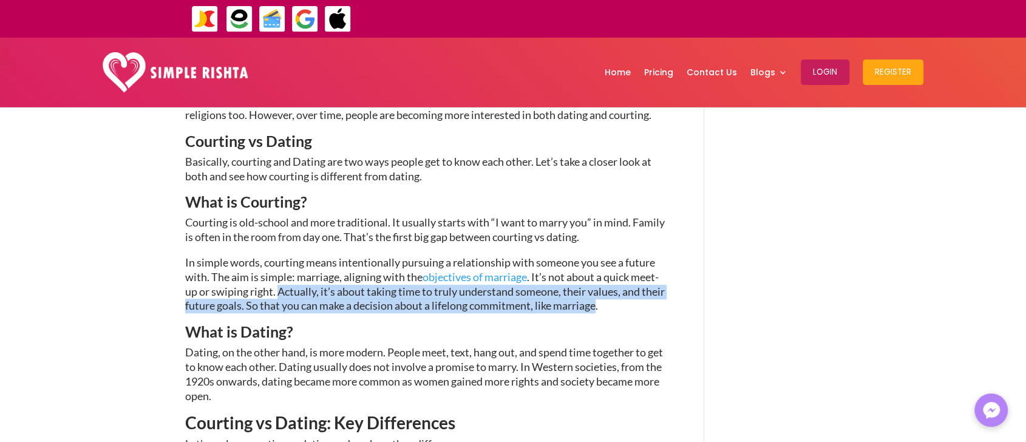
drag, startPoint x: 287, startPoint y: 296, endPoint x: 590, endPoint y: 308, distance: 303.7
click at [590, 308] on span ". It’s not about a quick meet-up or swiping right. Actually, it’s about taking …" at bounding box center [424, 291] width 479 height 42
drag, startPoint x: 607, startPoint y: 308, endPoint x: 277, endPoint y: 297, distance: 330.3
click at [277, 297] on p "In simple words, courting means intentionally pursuing a relationship with some…" at bounding box center [426, 289] width 482 height 69
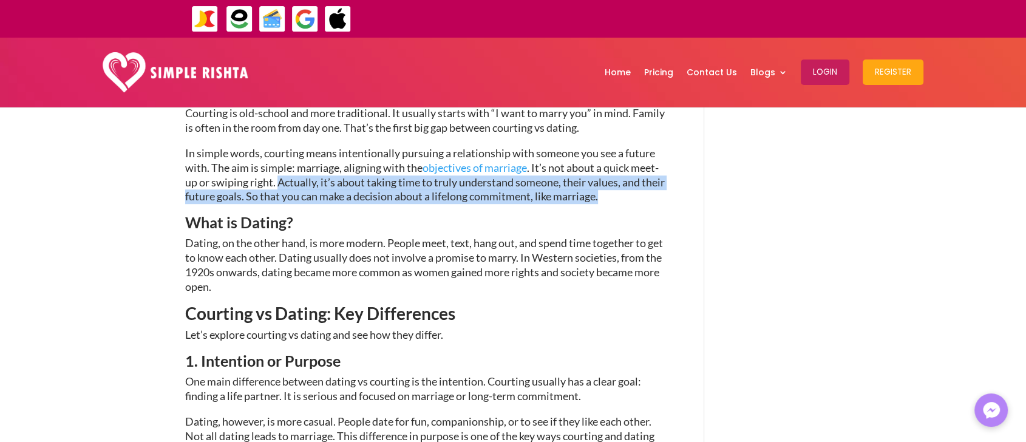
scroll to position [669, 0]
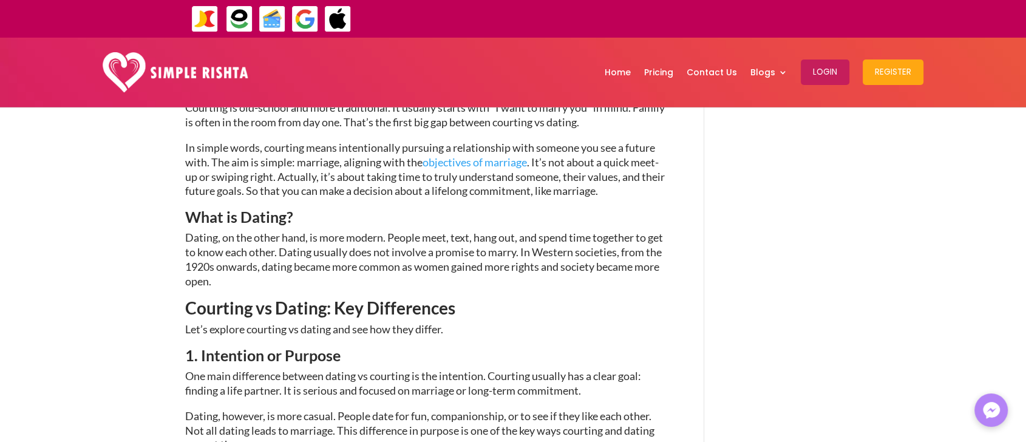
click at [192, 223] on span "What is Dating?" at bounding box center [239, 217] width 108 height 18
drag, startPoint x: 192, startPoint y: 223, endPoint x: 277, endPoint y: 225, distance: 85.0
click at [288, 228] on h3 "What is Dating?" at bounding box center [426, 219] width 482 height 21
click at [199, 230] on h3 "What is Dating?" at bounding box center [426, 219] width 482 height 21
click at [193, 243] on span "Dating, on the other hand, is more modern. People meet, text, hang out, and spe…" at bounding box center [424, 259] width 478 height 56
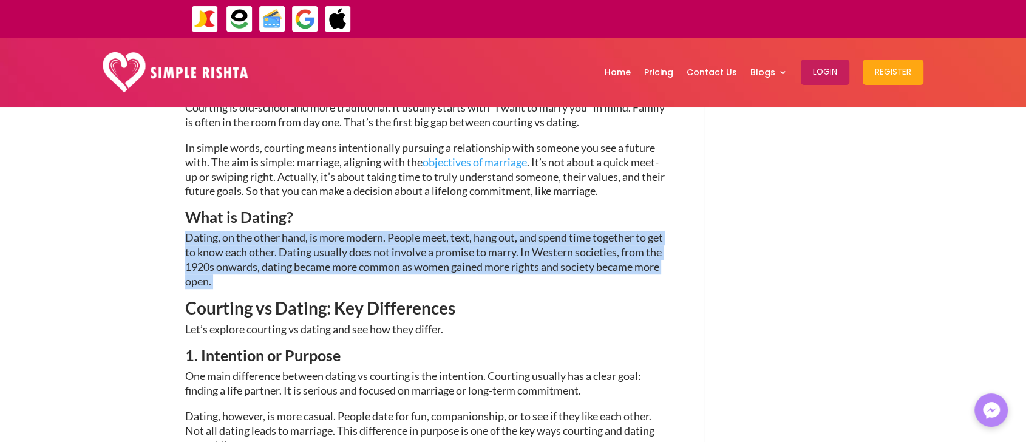
drag, startPoint x: 193, startPoint y: 243, endPoint x: 442, endPoint y: 279, distance: 252.0
click at [442, 279] on p "Dating, on the other hand, is more modern. People meet, text, hang out, and spe…" at bounding box center [426, 265] width 482 height 69
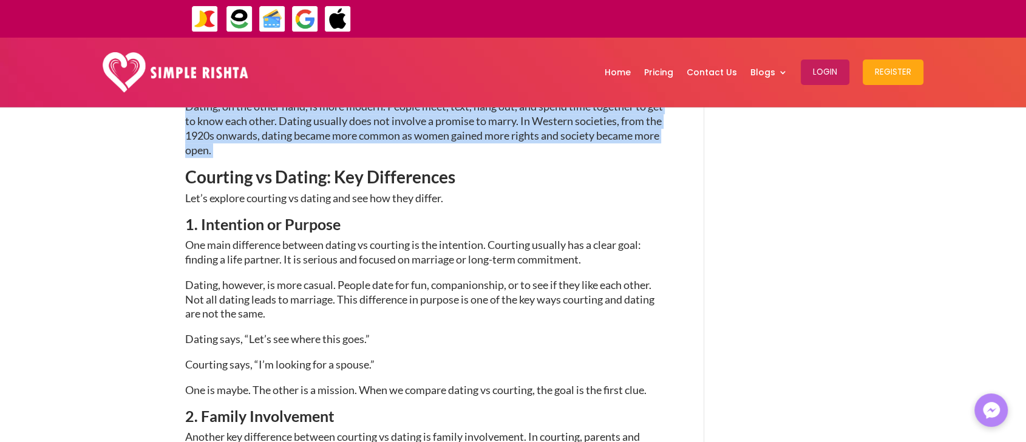
scroll to position [805, 0]
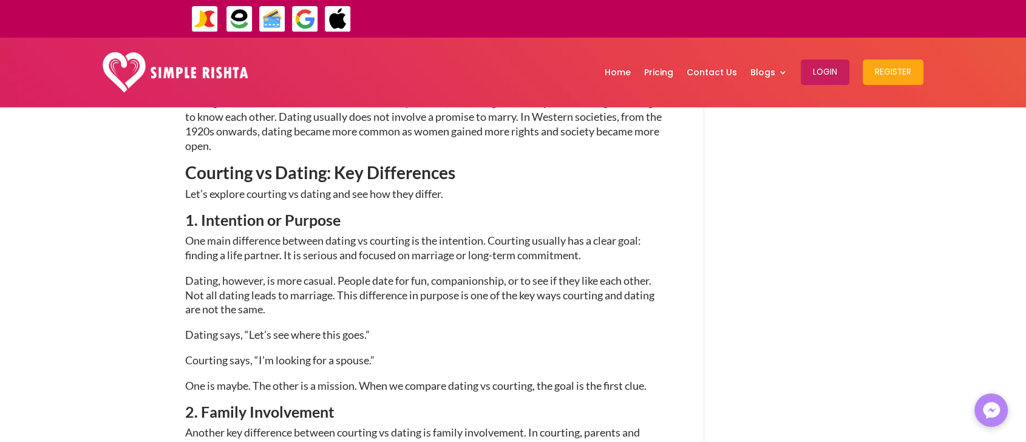
click at [340, 243] on span "One main difference between dating vs courting is the intention. Courting usual…" at bounding box center [413, 248] width 456 height 28
drag, startPoint x: 340, startPoint y: 243, endPoint x: 458, endPoint y: 248, distance: 117.8
click at [458, 248] on span "One main difference between dating vs courting is the intention. Courting usual…" at bounding box center [413, 248] width 456 height 28
click at [229, 257] on span "One main difference between dating vs courting is the intention. Courting usual…" at bounding box center [413, 248] width 456 height 28
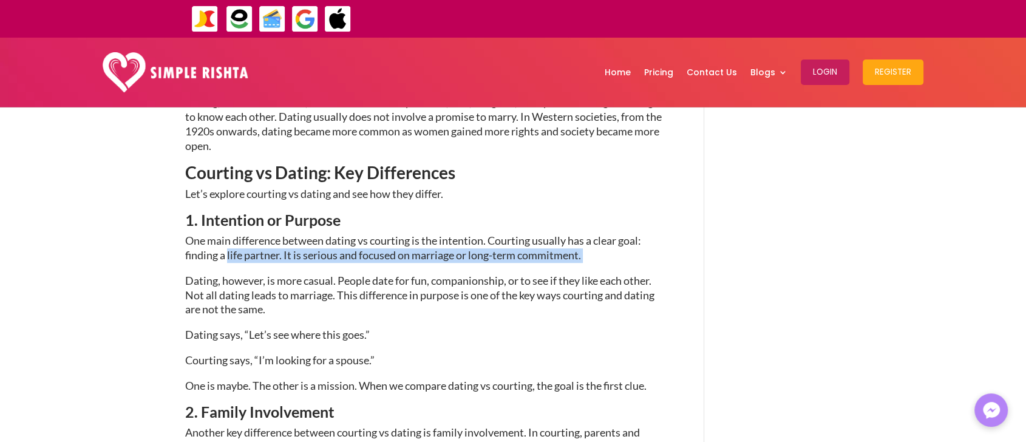
drag, startPoint x: 229, startPoint y: 257, endPoint x: 348, endPoint y: 271, distance: 119.8
click at [347, 271] on p "One main difference between dating vs courting is the intention. Courting usual…" at bounding box center [426, 254] width 482 height 40
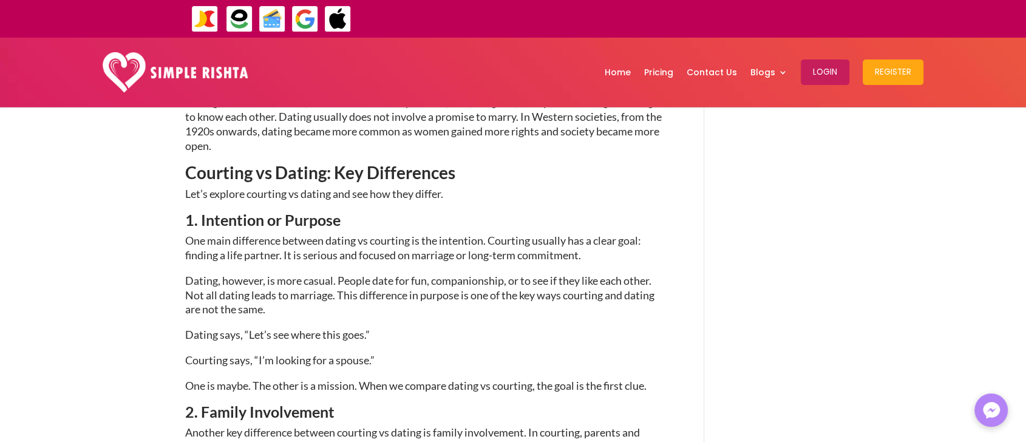
click at [372, 277] on span "Dating, however, is more casual. People date for fun, companionship, or to see …" at bounding box center [419, 295] width 469 height 42
drag, startPoint x: 372, startPoint y: 277, endPoint x: 434, endPoint y: 274, distance: 62.6
click at [529, 282] on span "Dating, however, is more casual. People date for fun, companionship, or to see …" at bounding box center [419, 295] width 469 height 42
click at [185, 297] on span "Dating, however, is more casual. People date for fun, companionship, or to see …" at bounding box center [419, 295] width 469 height 42
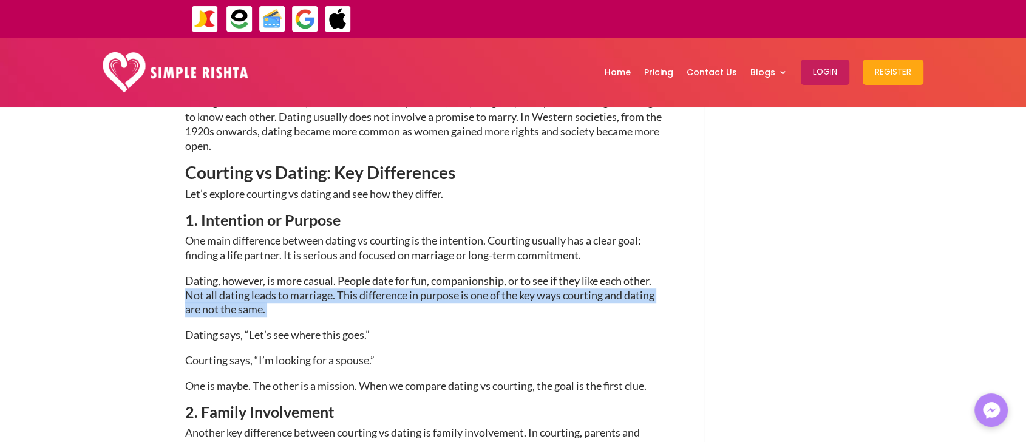
drag, startPoint x: 185, startPoint y: 297, endPoint x: 425, endPoint y: 311, distance: 240.1
click at [425, 311] on p "Dating, however, is more casual. People date for fun, companionship, or to see …" at bounding box center [426, 301] width 482 height 54
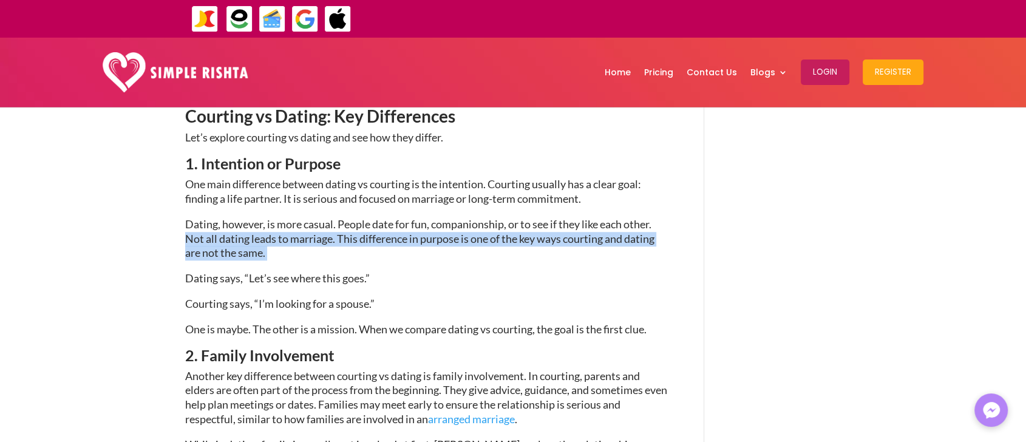
scroll to position [865, 0]
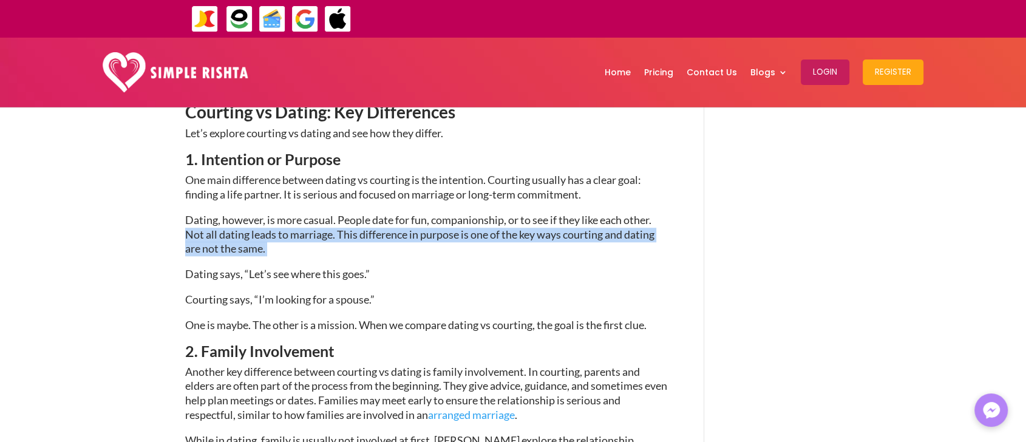
click at [297, 265] on p "Dating, however, is more casual. People date for fun, companionship, or to see …" at bounding box center [426, 240] width 482 height 54
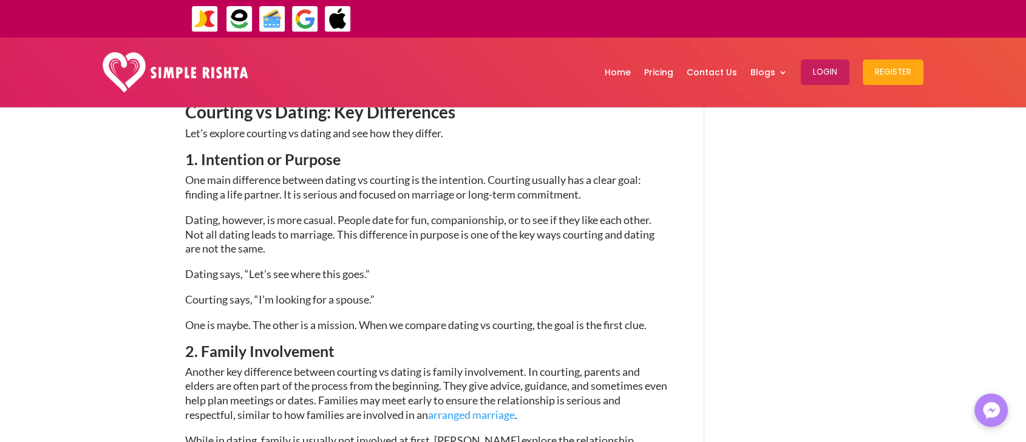
click at [297, 265] on p "Dating, however, is more casual. People date for fun, companionship, or to see …" at bounding box center [426, 240] width 482 height 54
click at [293, 277] on span "Dating says, “Let’s see where this goes.”" at bounding box center [277, 273] width 184 height 13
click at [295, 293] on p "Courting says, “I’m looking for a spouse.”" at bounding box center [426, 304] width 482 height 25
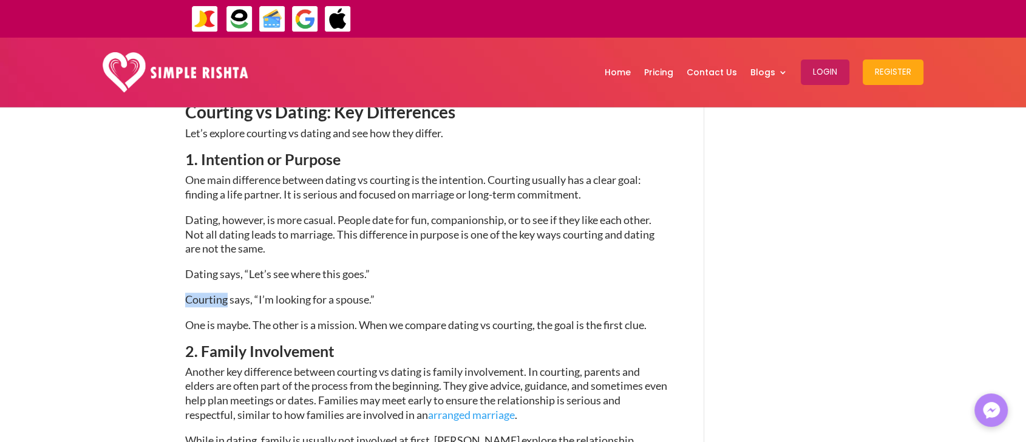
click at [295, 293] on p "Courting says, “I’m looking for a spouse.”" at bounding box center [426, 304] width 482 height 25
click at [289, 323] on span "One is maybe. The other is a mission. When we compare dating vs courting, the g…" at bounding box center [415, 324] width 461 height 13
click at [289, 322] on span "One is maybe. The other is a mission. When we compare dating vs courting, the g…" at bounding box center [415, 324] width 461 height 13
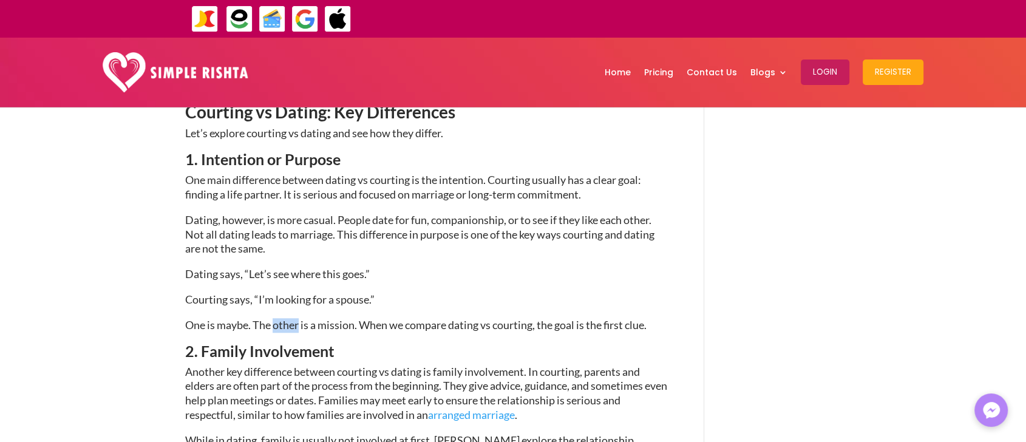
click at [289, 322] on span "One is maybe. The other is a mission. When we compare dating vs courting, the g…" at bounding box center [415, 324] width 461 height 13
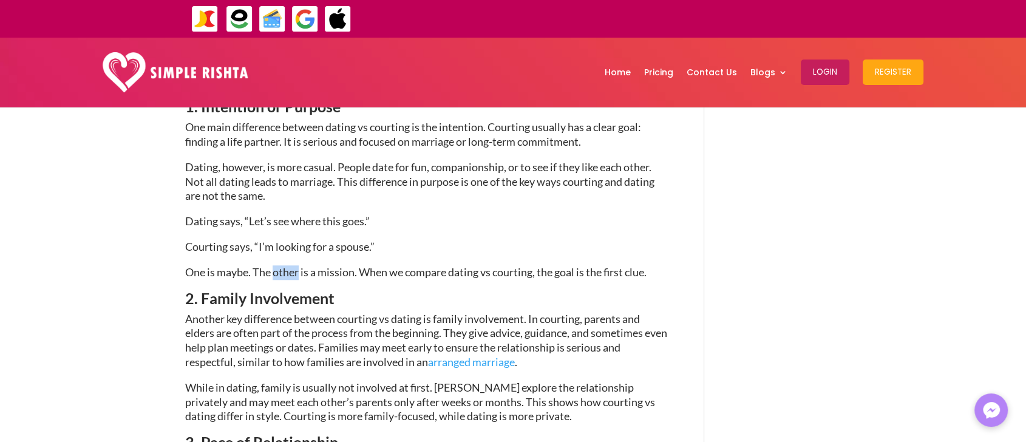
scroll to position [922, 0]
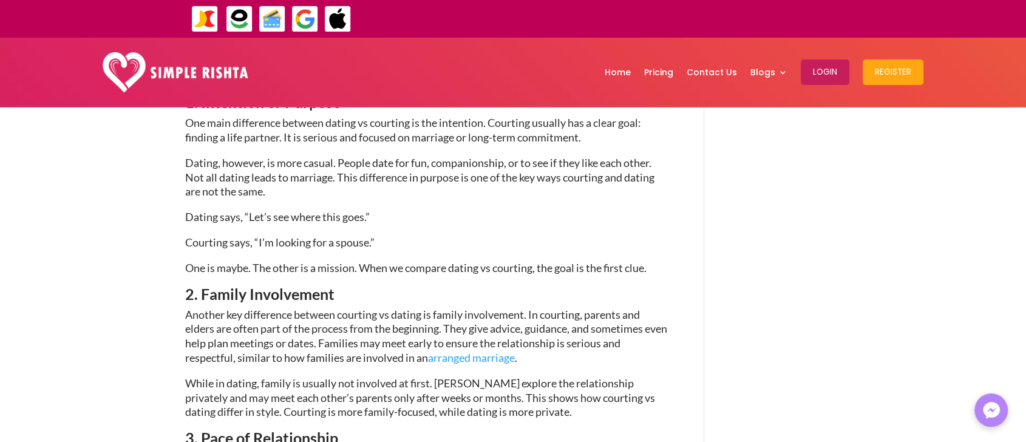
click at [238, 316] on span "Another key difference between courting vs dating is family involvement. In cou…" at bounding box center [426, 336] width 482 height 56
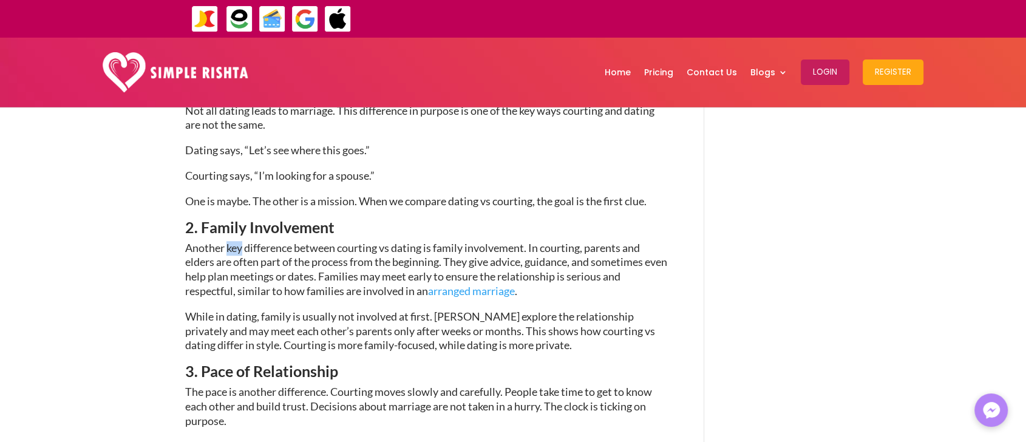
scroll to position [991, 0]
click at [235, 271] on span "Another key difference between courting vs dating is family involvement. In cou…" at bounding box center [426, 267] width 482 height 56
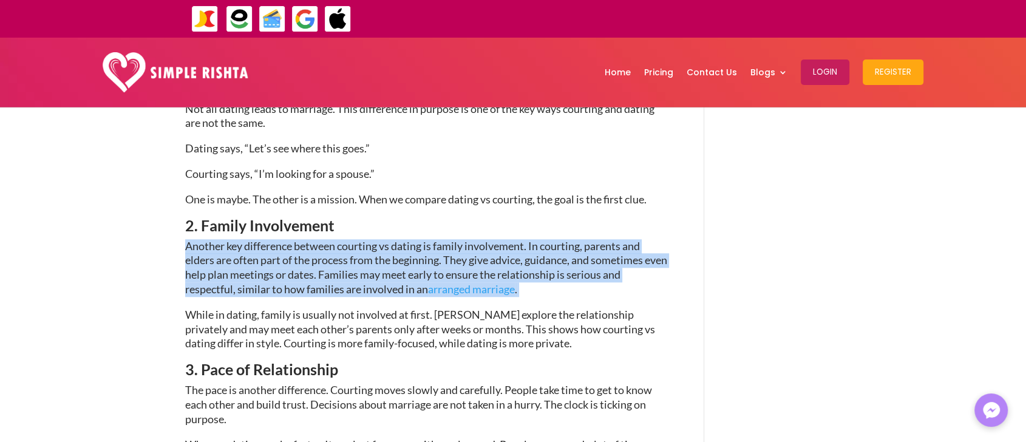
click at [235, 271] on span "Another key difference between courting vs dating is family involvement. In cou…" at bounding box center [426, 267] width 482 height 56
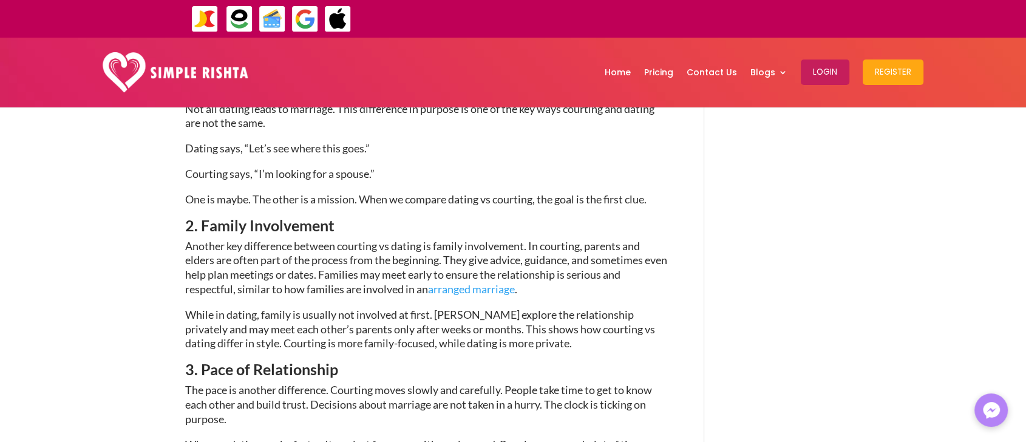
click at [206, 229] on span "2. Family Involvement" at bounding box center [259, 225] width 149 height 18
click at [203, 233] on span "2. Family Involvement" at bounding box center [259, 225] width 149 height 18
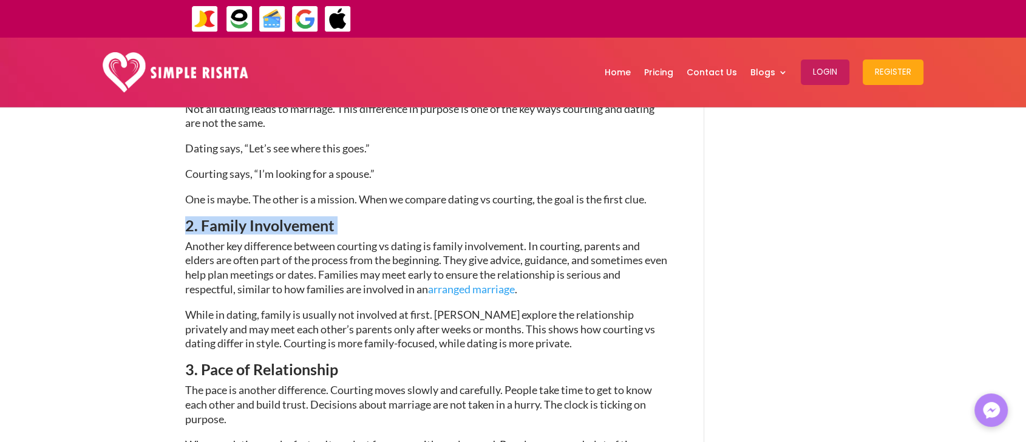
click at [203, 233] on span "2. Family Involvement" at bounding box center [259, 225] width 149 height 18
click at [210, 251] on span "Another key difference between courting vs dating is family involvement. In cou…" at bounding box center [426, 267] width 482 height 56
click at [192, 247] on span "Another key difference between courting vs dating is family involvement. In cou…" at bounding box center [426, 267] width 482 height 56
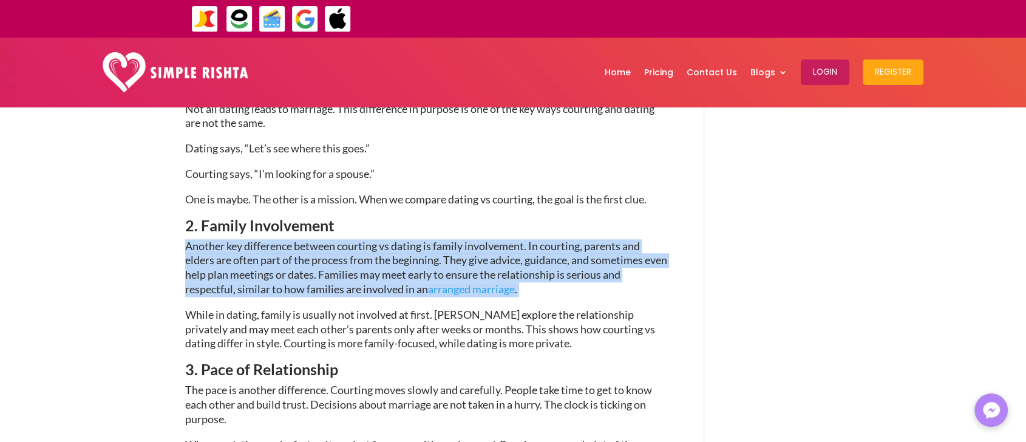
drag, startPoint x: 192, startPoint y: 247, endPoint x: 563, endPoint y: 291, distance: 373.4
click at [563, 291] on p "Another key difference between courting vs dating is family involvement. In cou…" at bounding box center [426, 273] width 482 height 69
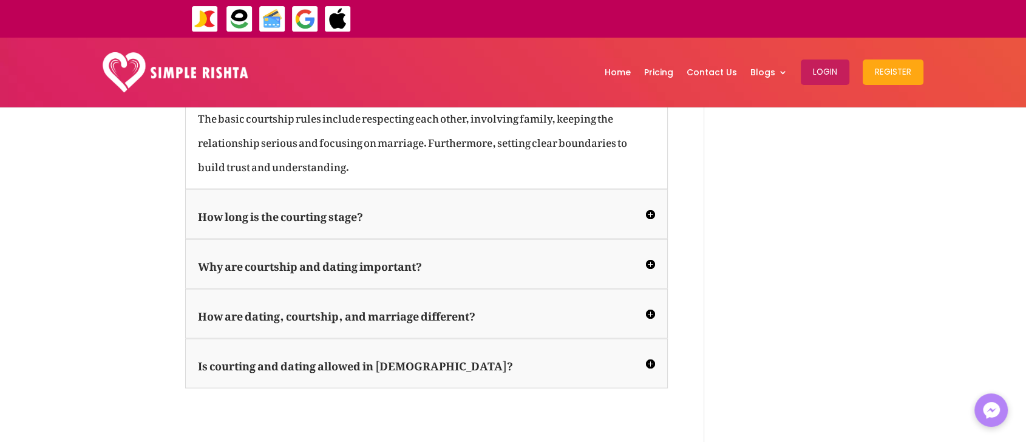
scroll to position [2379, 0]
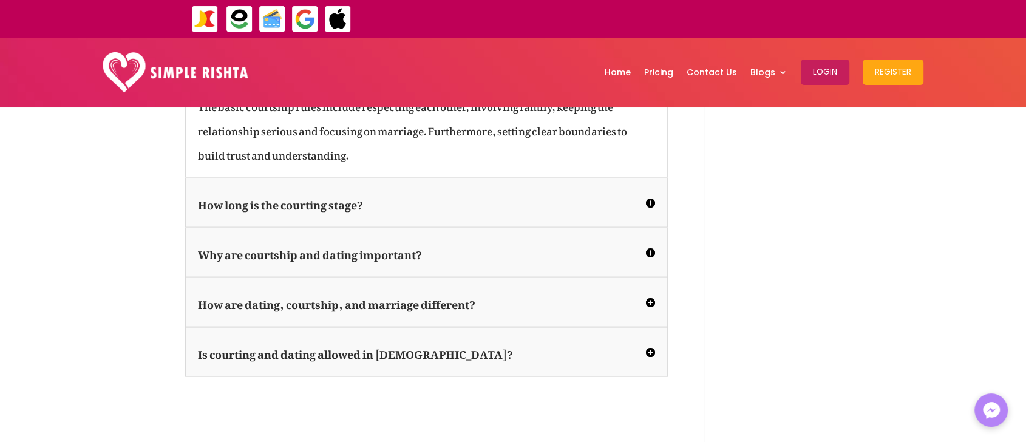
click at [380, 215] on h5 "How long is the courting stage?" at bounding box center [426, 203] width 457 height 24
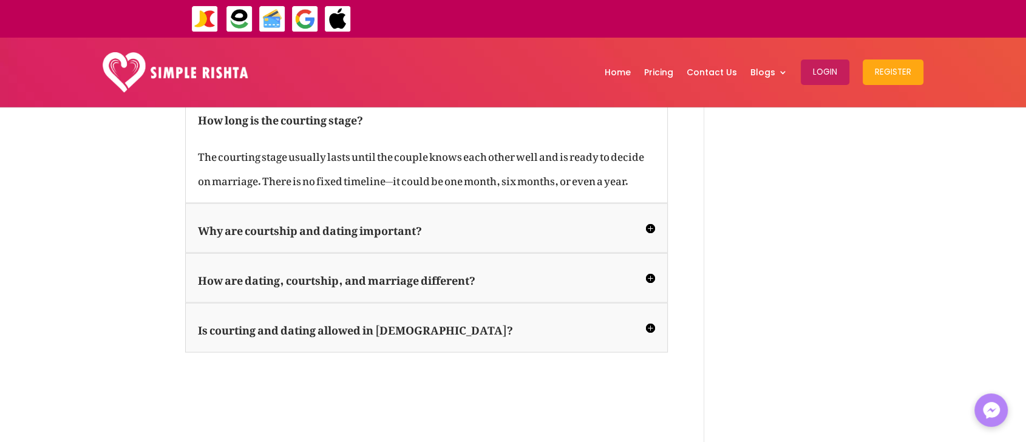
click at [439, 177] on span "The courting stage usually lasts until the couple knows each other well and is …" at bounding box center [421, 166] width 446 height 50
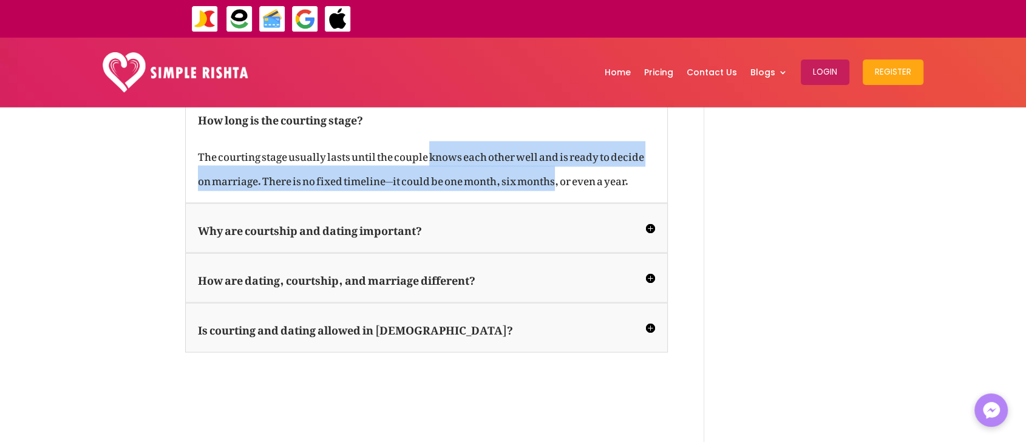
drag, startPoint x: 439, startPoint y: 177, endPoint x: 550, endPoint y: 195, distance: 113.0
click at [550, 191] on span "The courting stage usually lasts until the couple knows each other well and is …" at bounding box center [421, 166] width 446 height 50
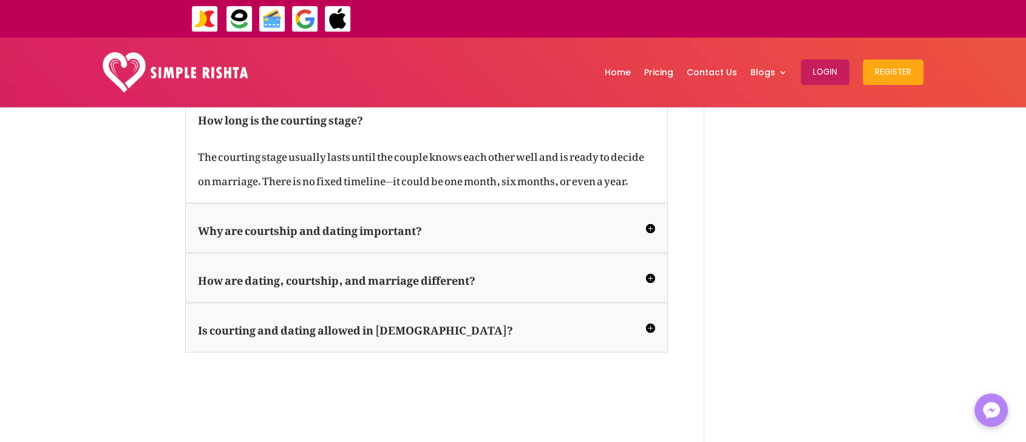
click at [464, 253] on div "Why are courtship and dating important? Both courtship and dating matter becaus…" at bounding box center [426, 228] width 482 height 50
click at [462, 240] on h5 "Why are courtship and dating important?" at bounding box center [426, 228] width 457 height 24
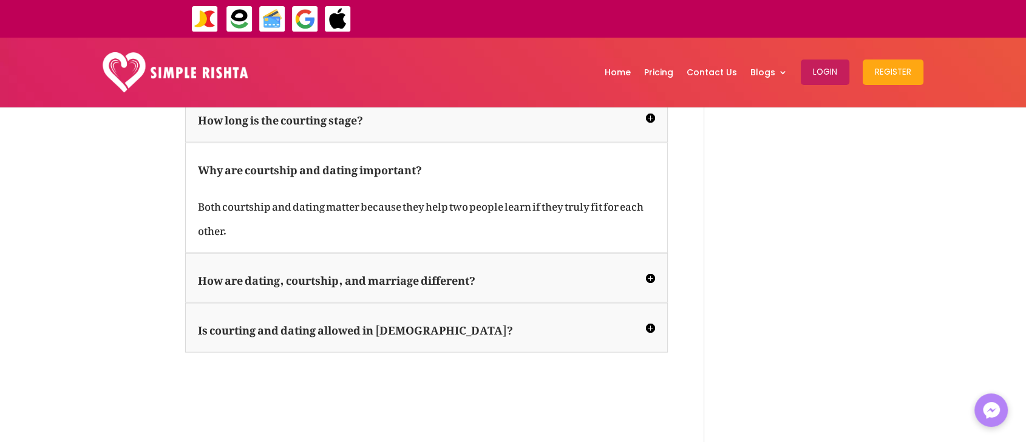
click at [363, 290] on h5 "How are dating, courtship, and marriage different?" at bounding box center [426, 278] width 457 height 24
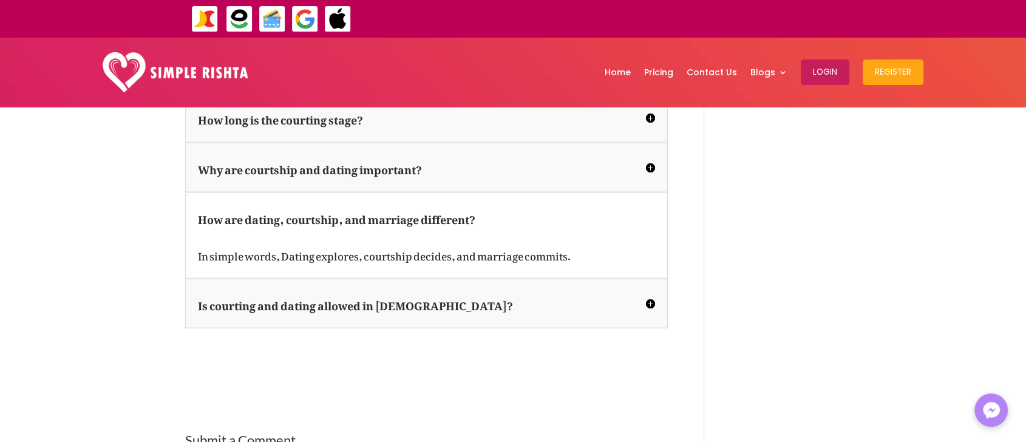
click at [362, 316] on h5 "Is courting and dating allowed in Islam?" at bounding box center [426, 303] width 457 height 24
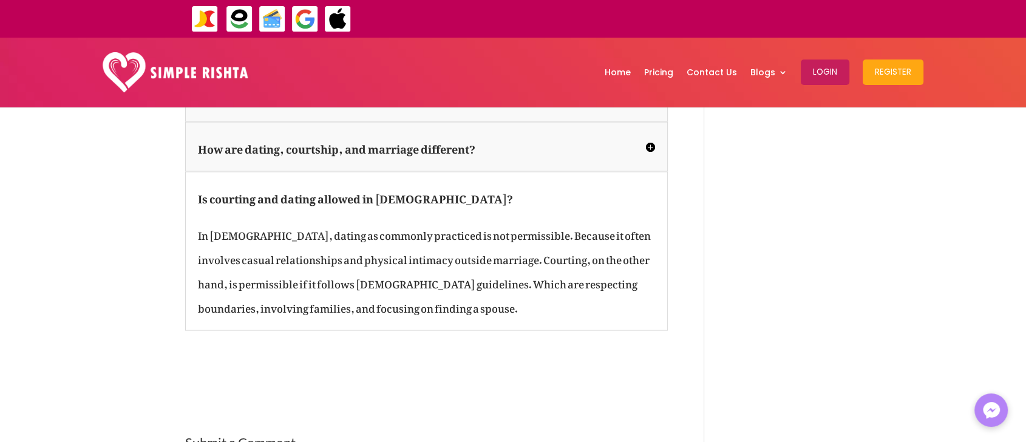
scroll to position [2452, 0]
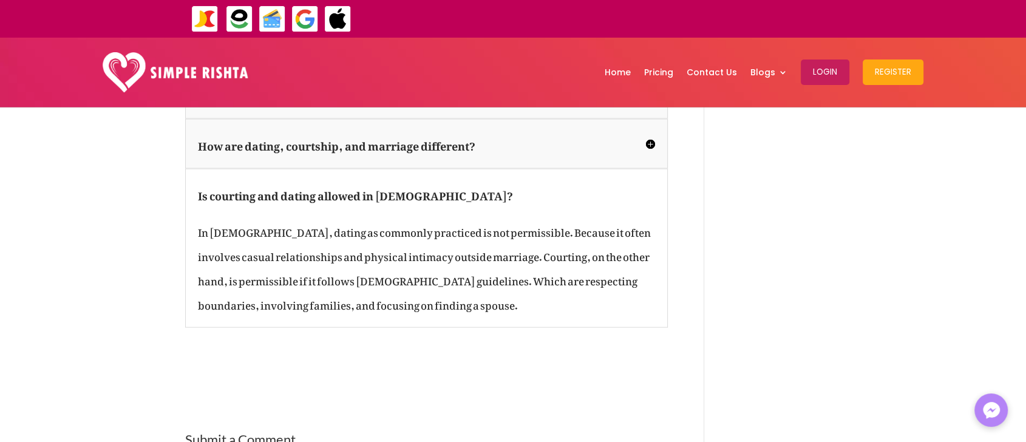
click at [262, 255] on span "In Islam, dating as commonly practiced is not permissible. Because it often inv…" at bounding box center [424, 266] width 453 height 98
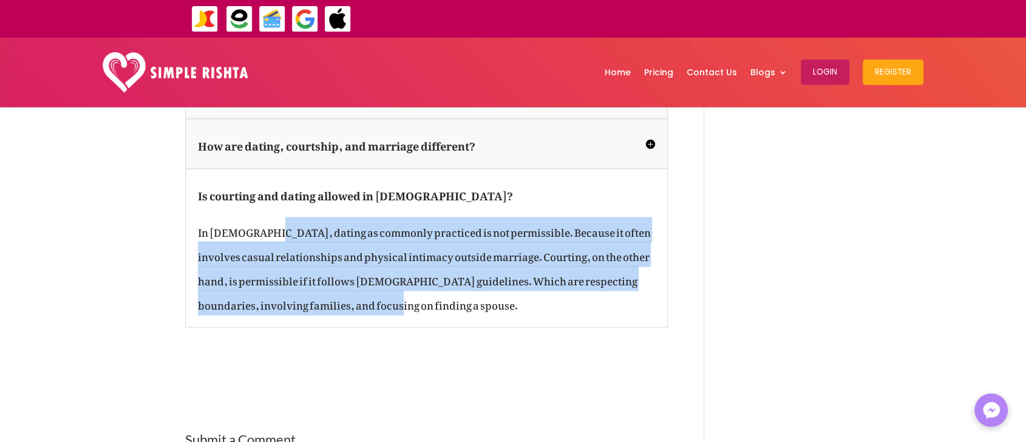
drag, startPoint x: 267, startPoint y: 254, endPoint x: 453, endPoint y: 324, distance: 198.4
click at [453, 315] on p "In Islam, dating as commonly practiced is not permissible. Because it often inv…" at bounding box center [426, 266] width 457 height 97
click at [468, 277] on span "In Islam, dating as commonly practiced is not permissible. Because it often inv…" at bounding box center [424, 266] width 453 height 98
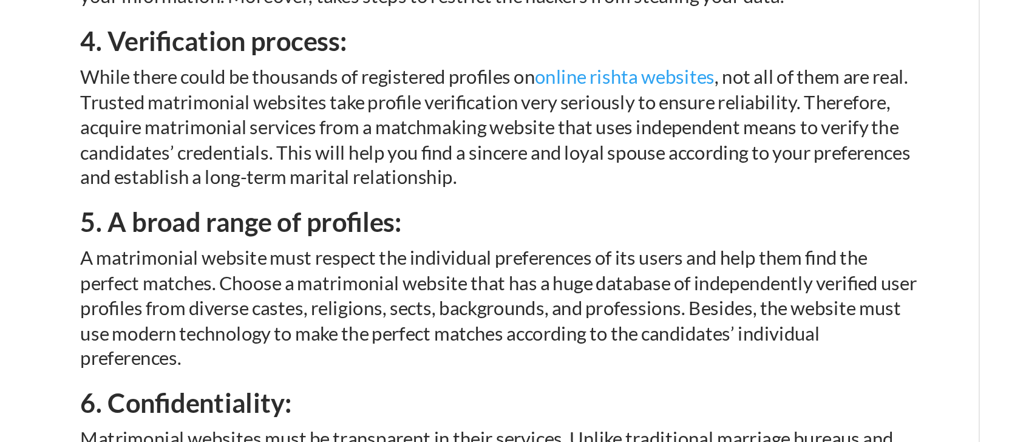
scroll to position [1173, 0]
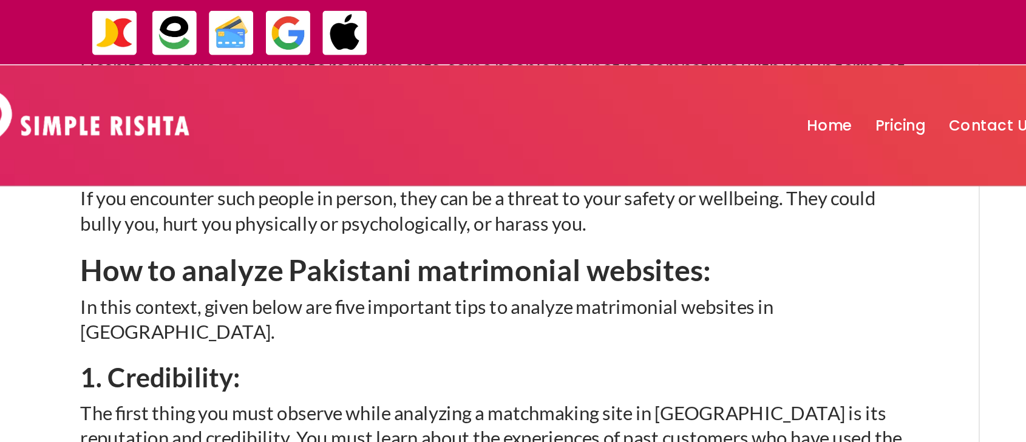
scroll to position [811, 0]
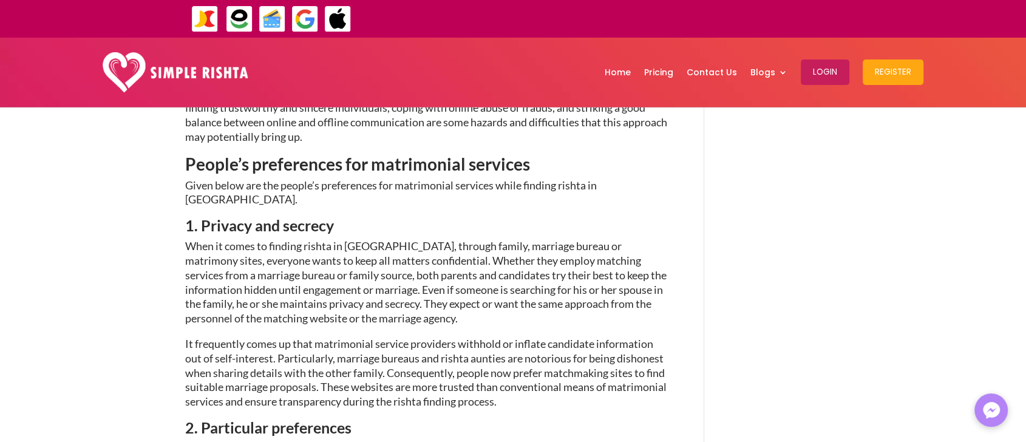
scroll to position [922, 0]
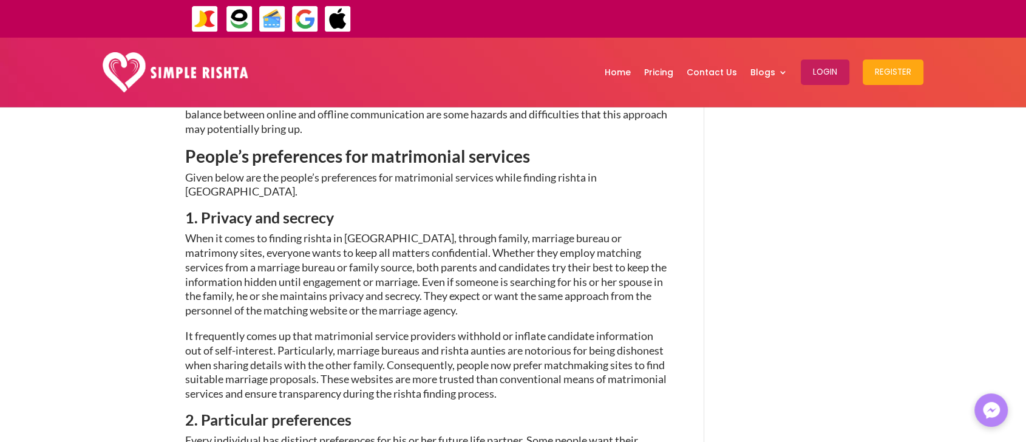
click at [67, 266] on div "Finding Rishta in [GEOGRAPHIC_DATA]: People’s Preferences [DATE] | Matrimony Se…" at bounding box center [513, 416] width 1026 height 2464
click at [66, 254] on div "Finding Rishta in [GEOGRAPHIC_DATA]: People’s Preferences [DATE] | Matrimony Se…" at bounding box center [513, 416] width 1026 height 2464
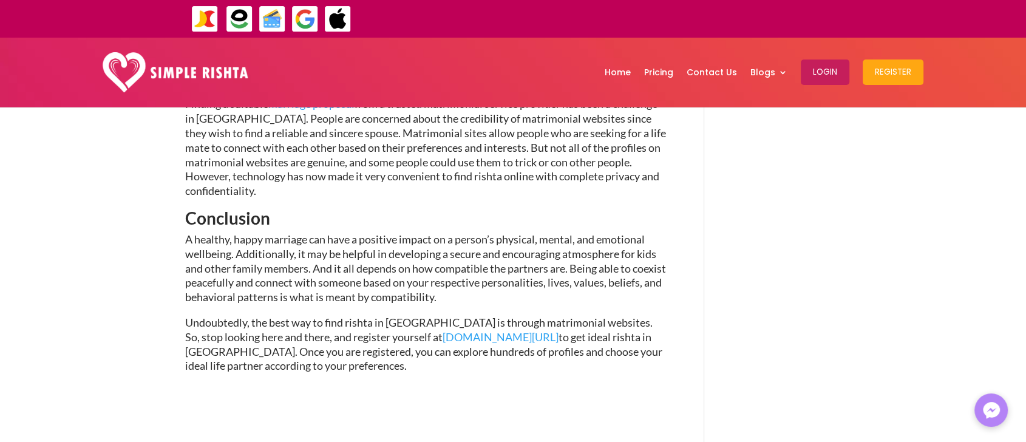
scroll to position [1700, 0]
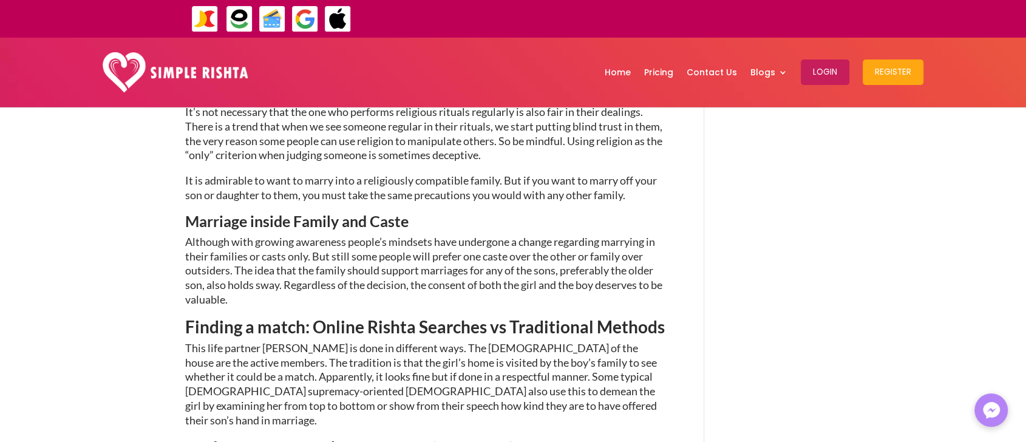
scroll to position [1304, 0]
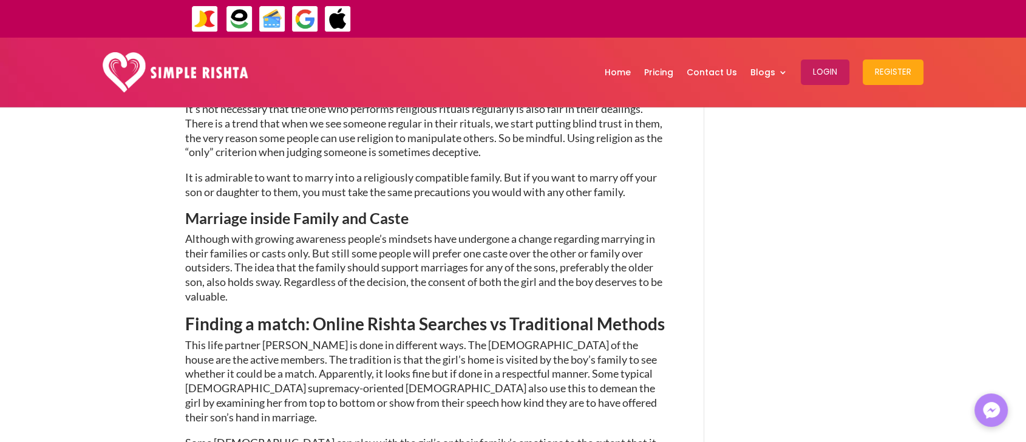
click at [35, 225] on div "Selection of the life Partner in [GEOGRAPHIC_DATA]; Discussion and Analysis [DA…" at bounding box center [513, 18] width 1026 height 2432
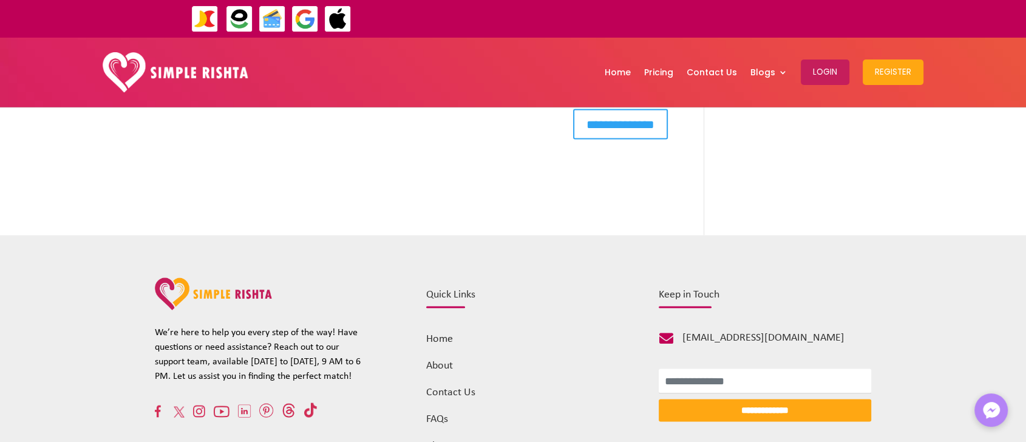
scroll to position [2352, 0]
